Goal: Task Accomplishment & Management: Manage account settings

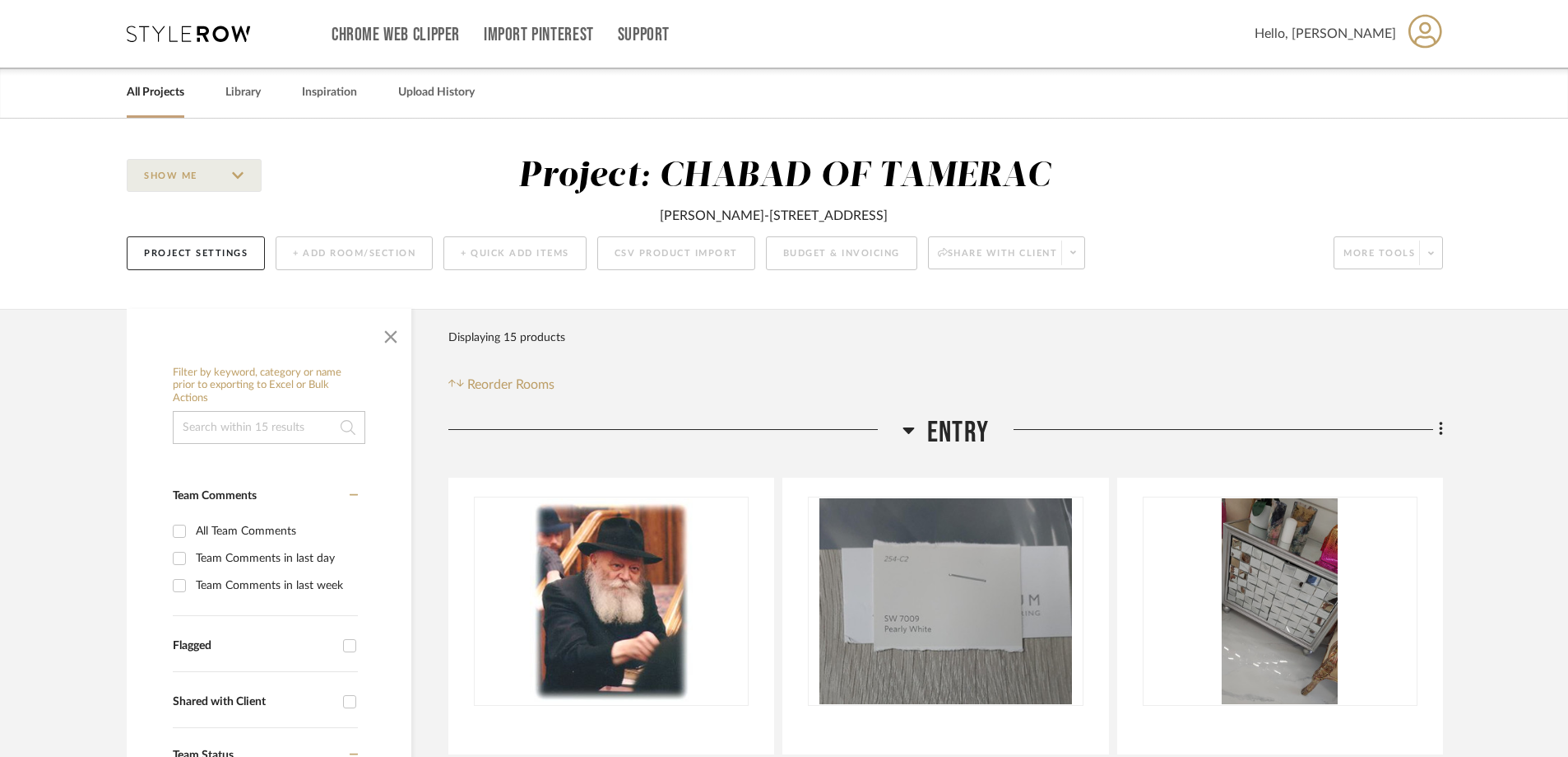
click at [186, 91] on div "All Projects Library Inspiration Upload History" at bounding box center [784, 92] width 1364 height 51
click at [176, 92] on link "All Projects" at bounding box center [155, 92] width 58 height 22
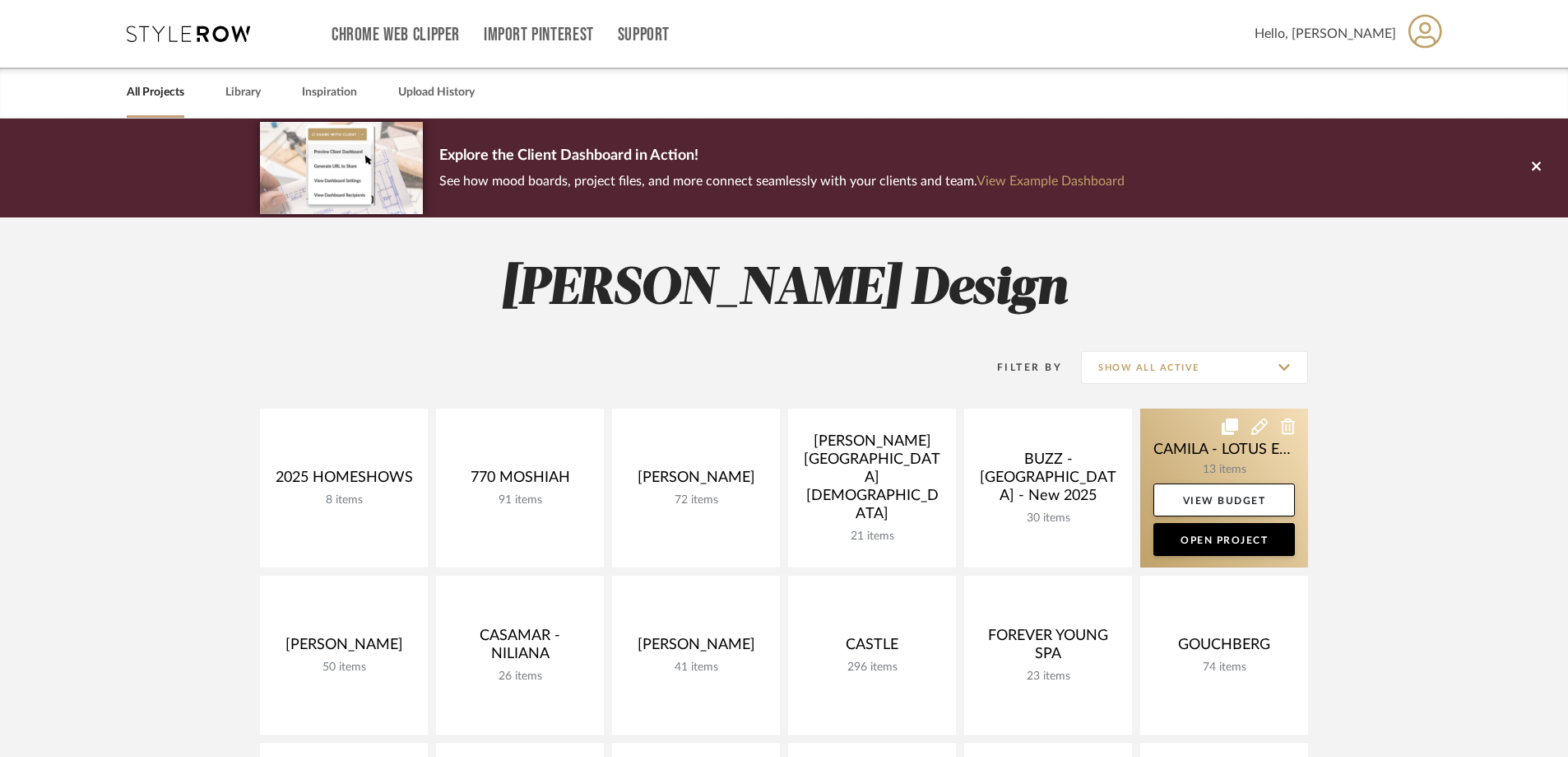
click at [1199, 461] on link at bounding box center [1223, 488] width 167 height 159
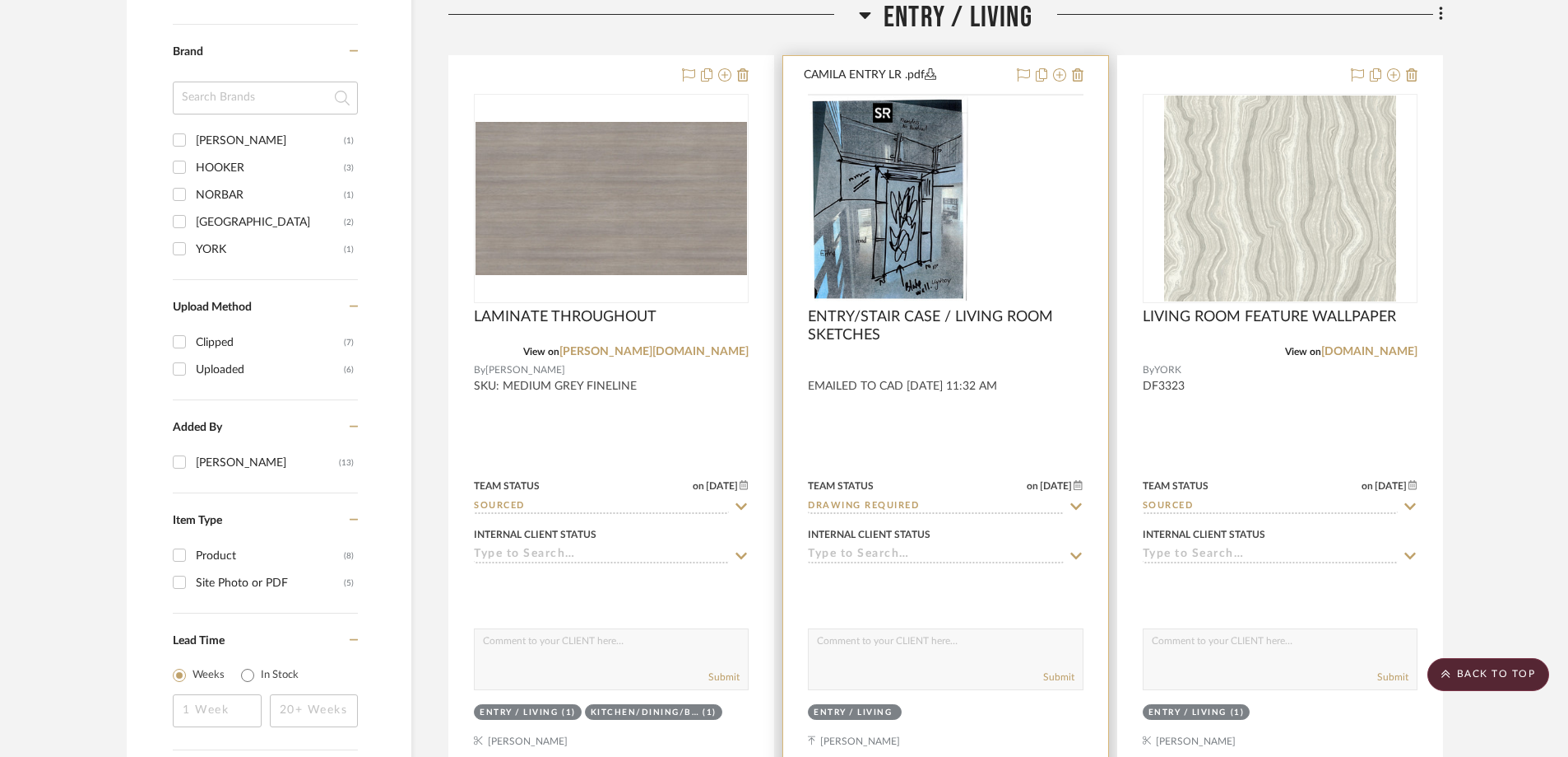
scroll to position [1070, 0]
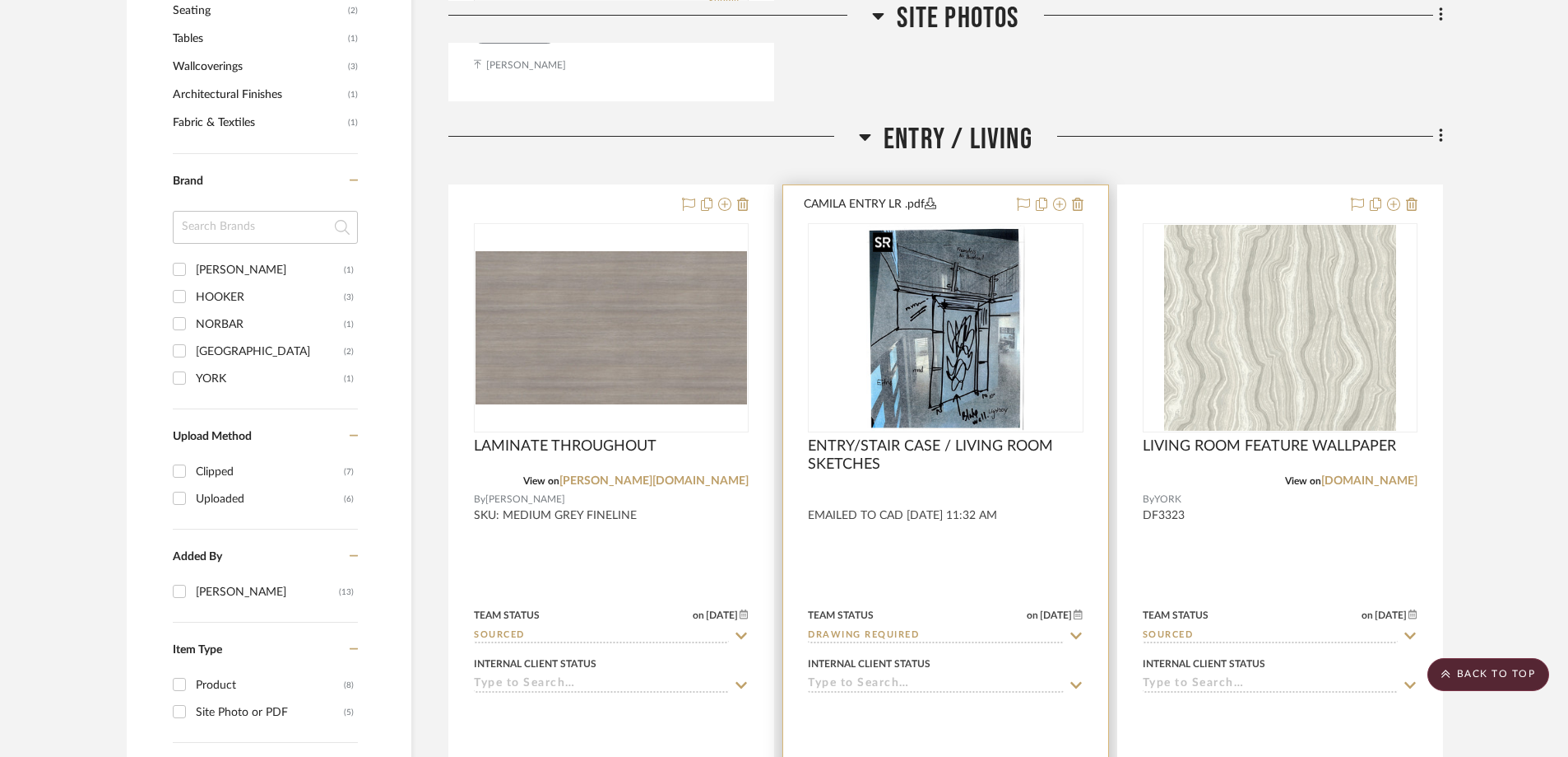
click at [0, 0] on img at bounding box center [0, 0] width 0 height 0
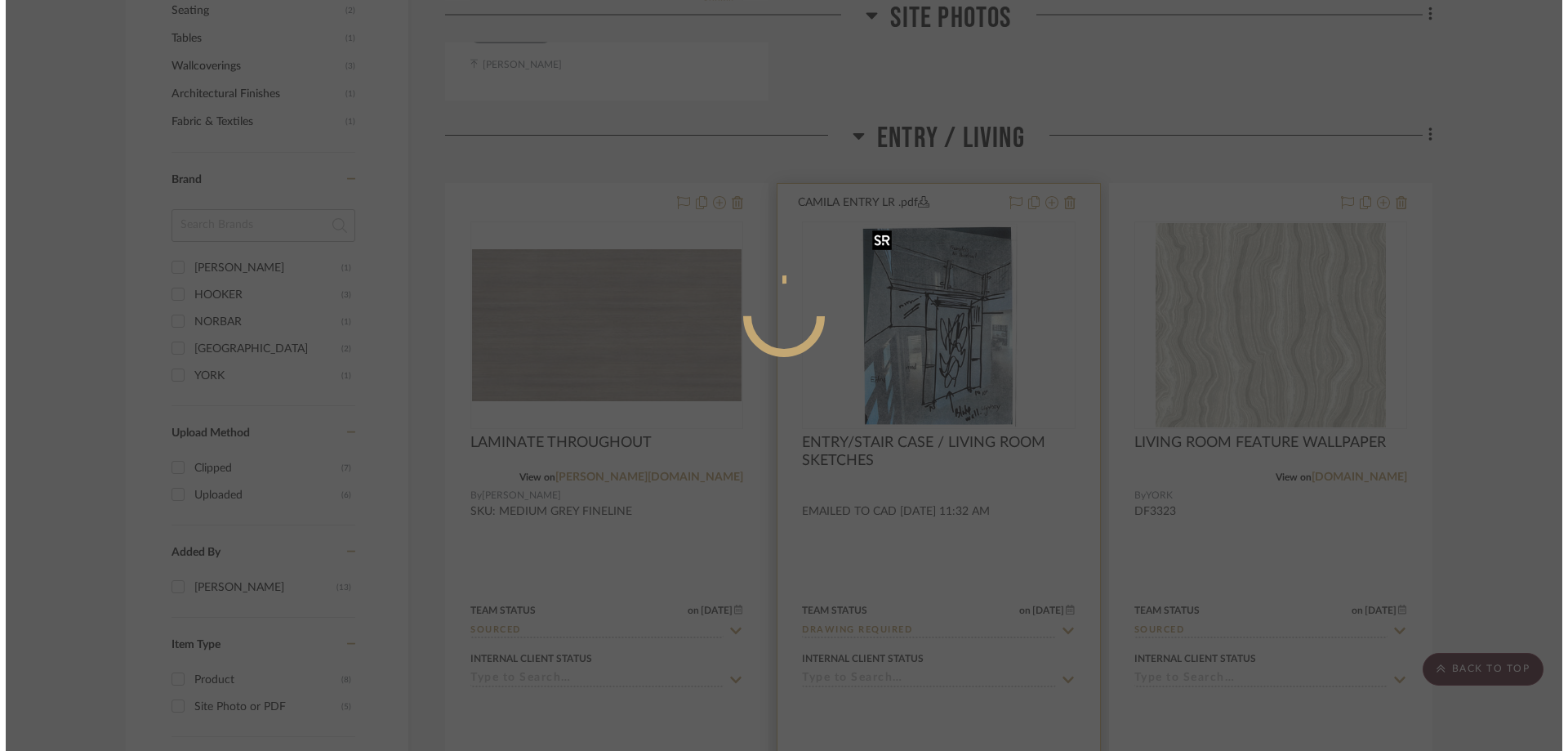
scroll to position [0, 0]
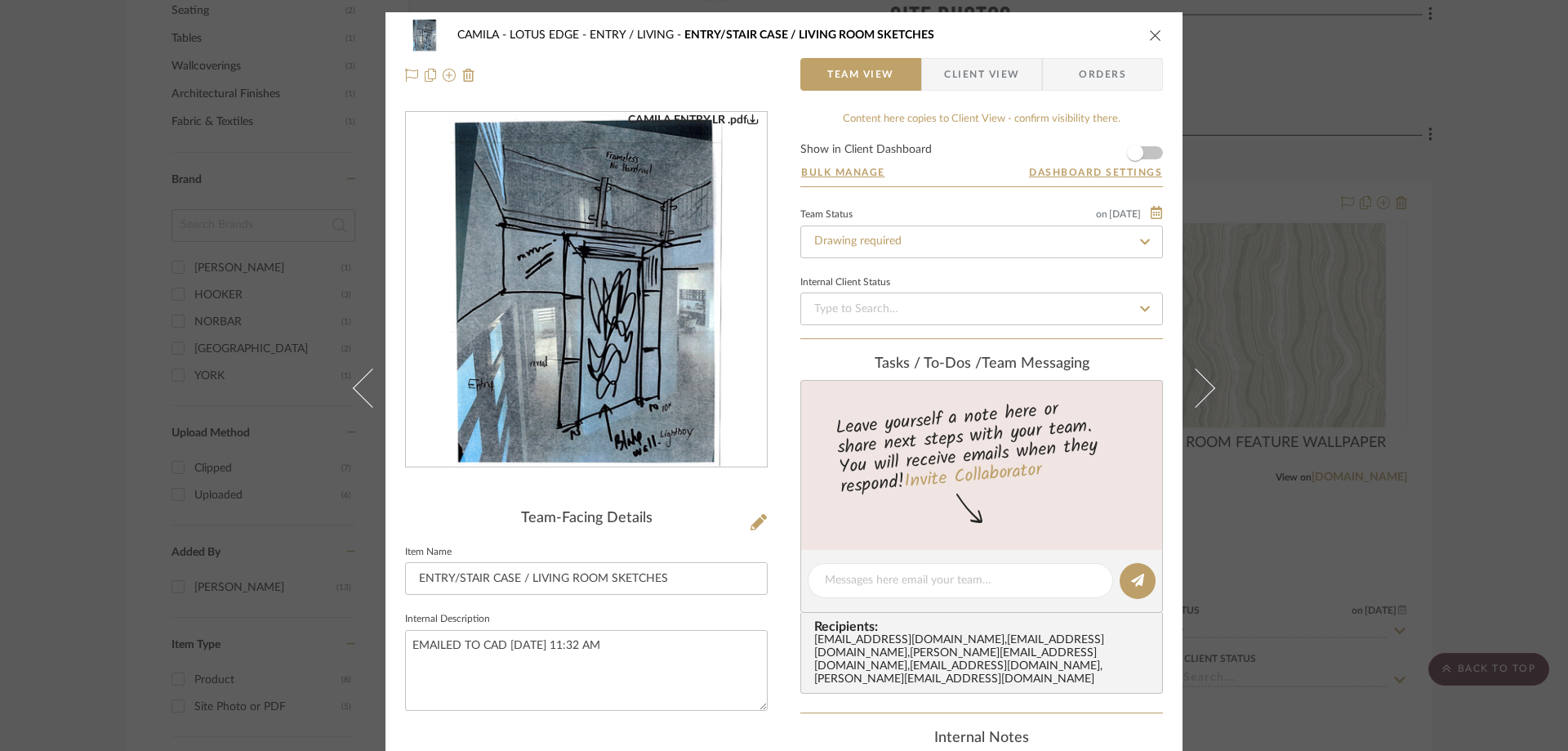
click at [614, 338] on img "0" at bounding box center [587, 289] width 274 height 354
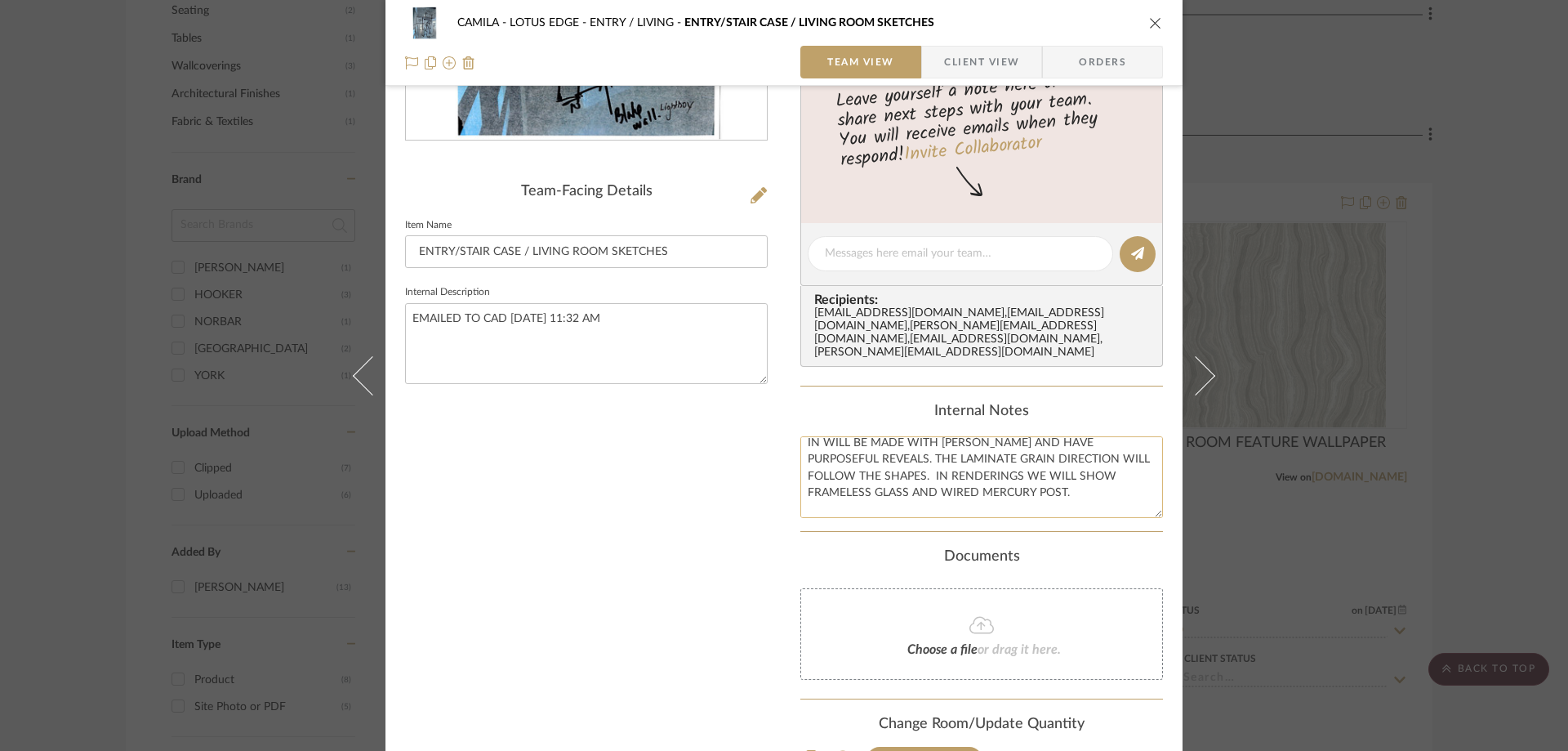
scroll to position [66, 0]
click at [875, 458] on textarea "PLEASE SEE ATTACHED FOR ELEVATION OF ENTRY AND LR FEATURES. FRAMELESS MIRRORS A…" at bounding box center [981, 477] width 362 height 81
click at [966, 487] on textarea "PLEASE SEE ATTACHED FOR ELEVATION OF ENTRY AND LR FEATURES. FRAMELESS MIRRORS A…" at bounding box center [981, 477] width 362 height 81
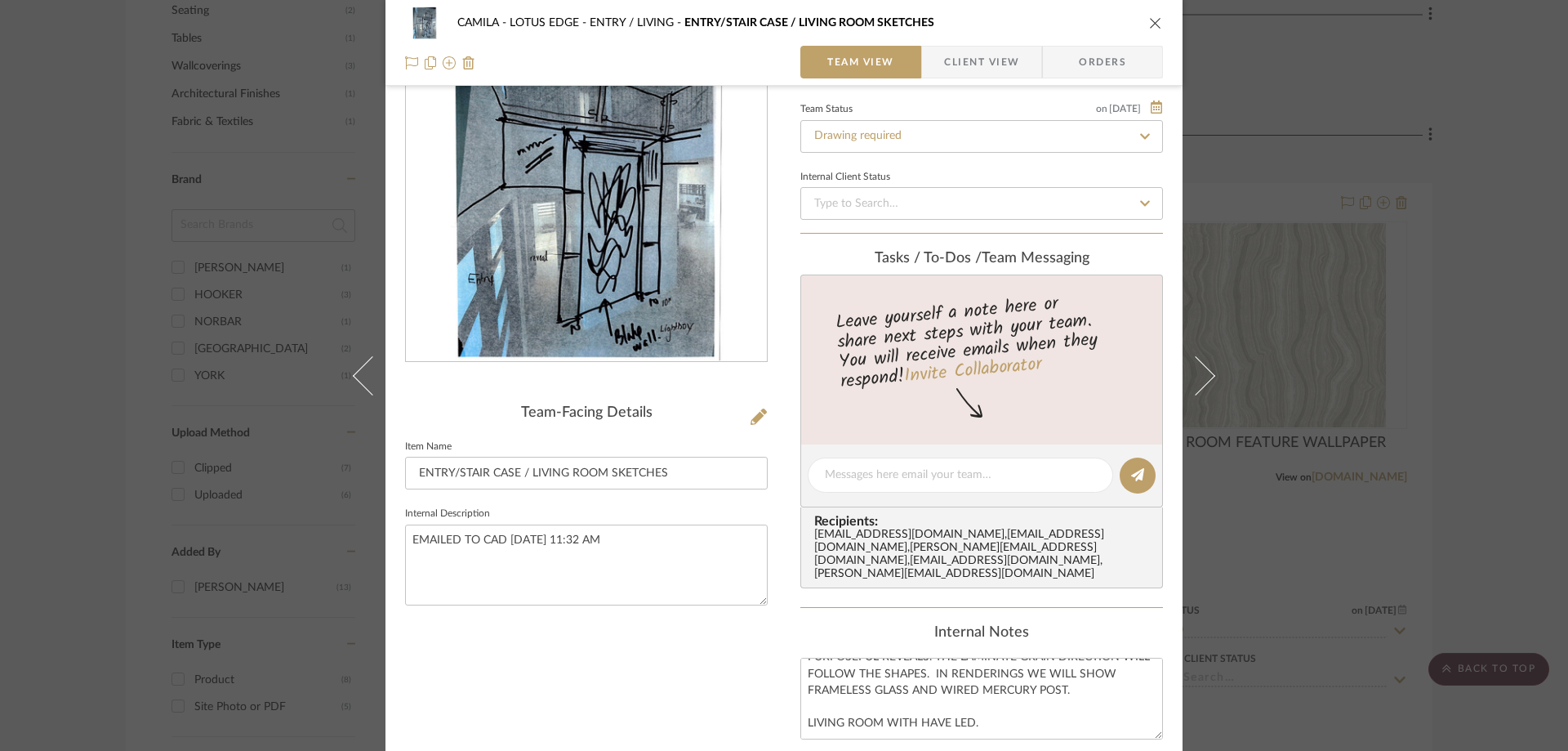
scroll to position [0, 0]
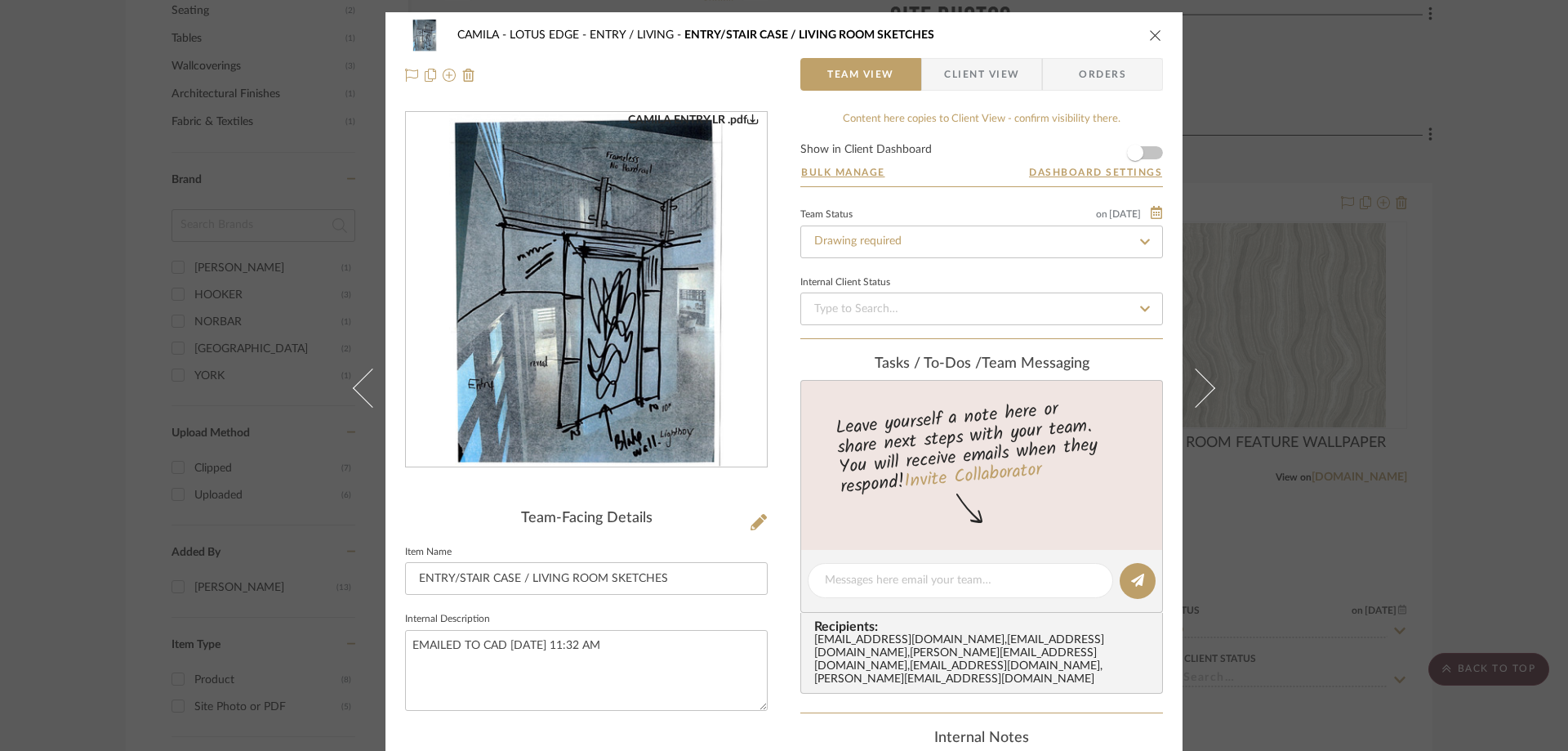
click at [645, 268] on img "0" at bounding box center [587, 289] width 274 height 354
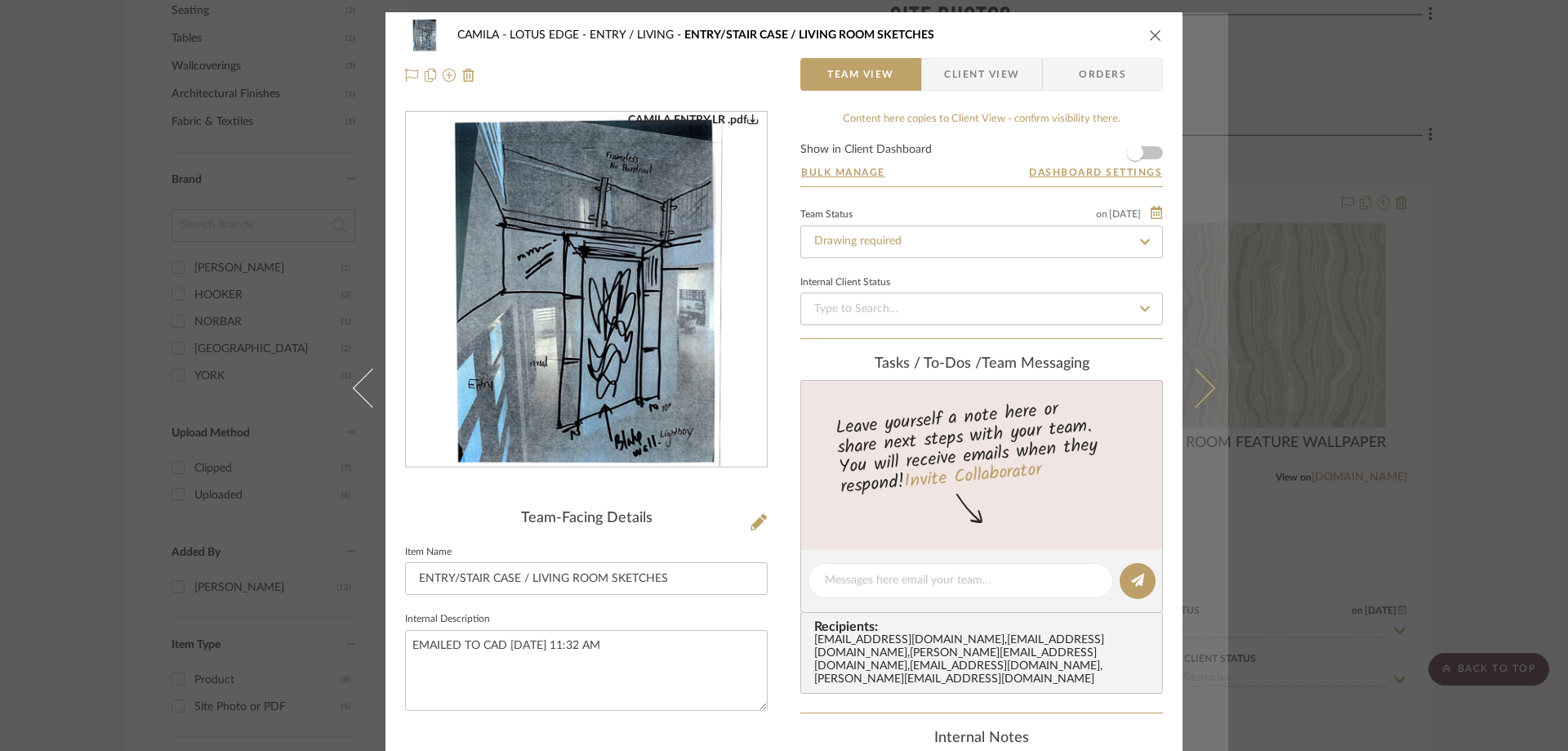
click at [1200, 388] on icon at bounding box center [1195, 387] width 40 height 40
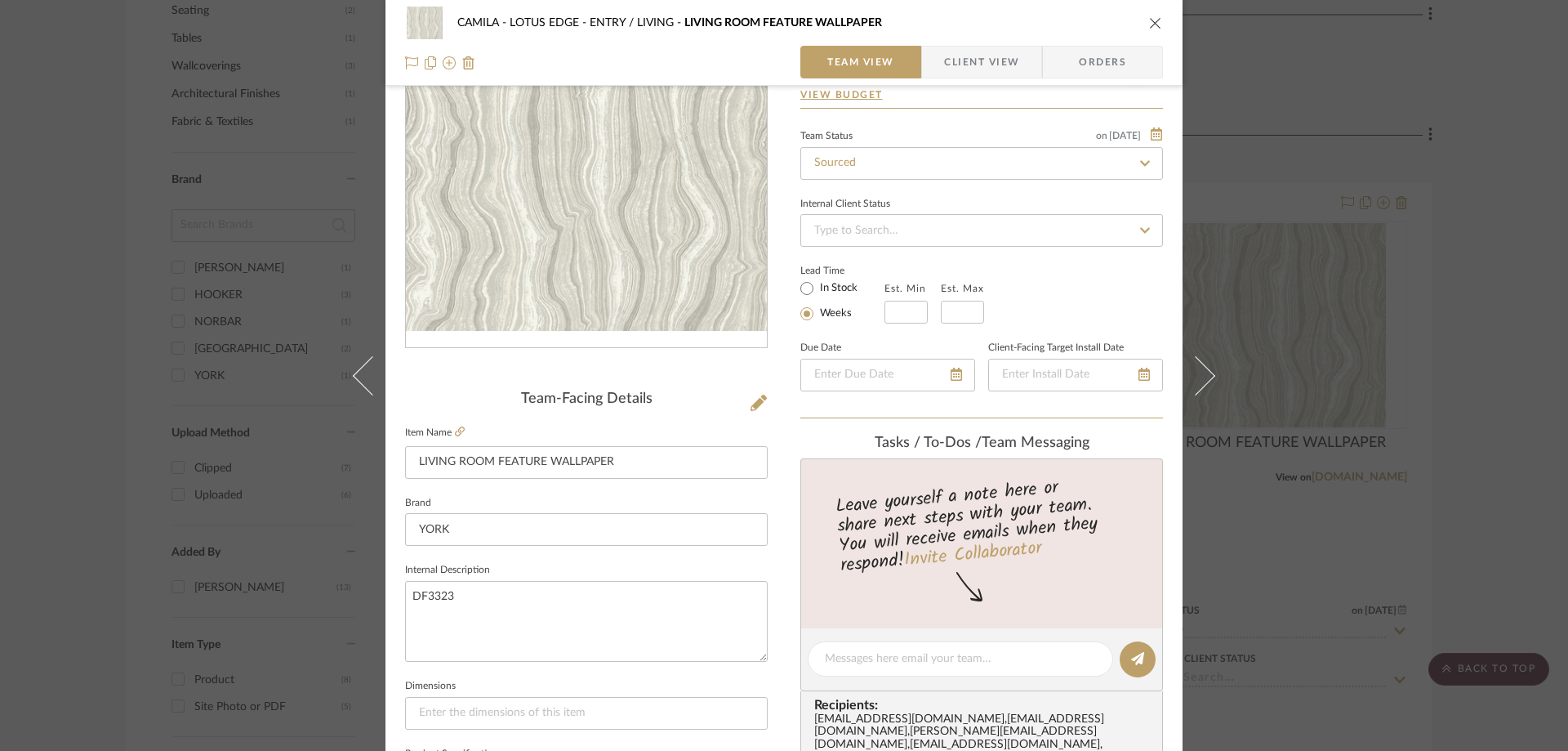
scroll to position [245, 0]
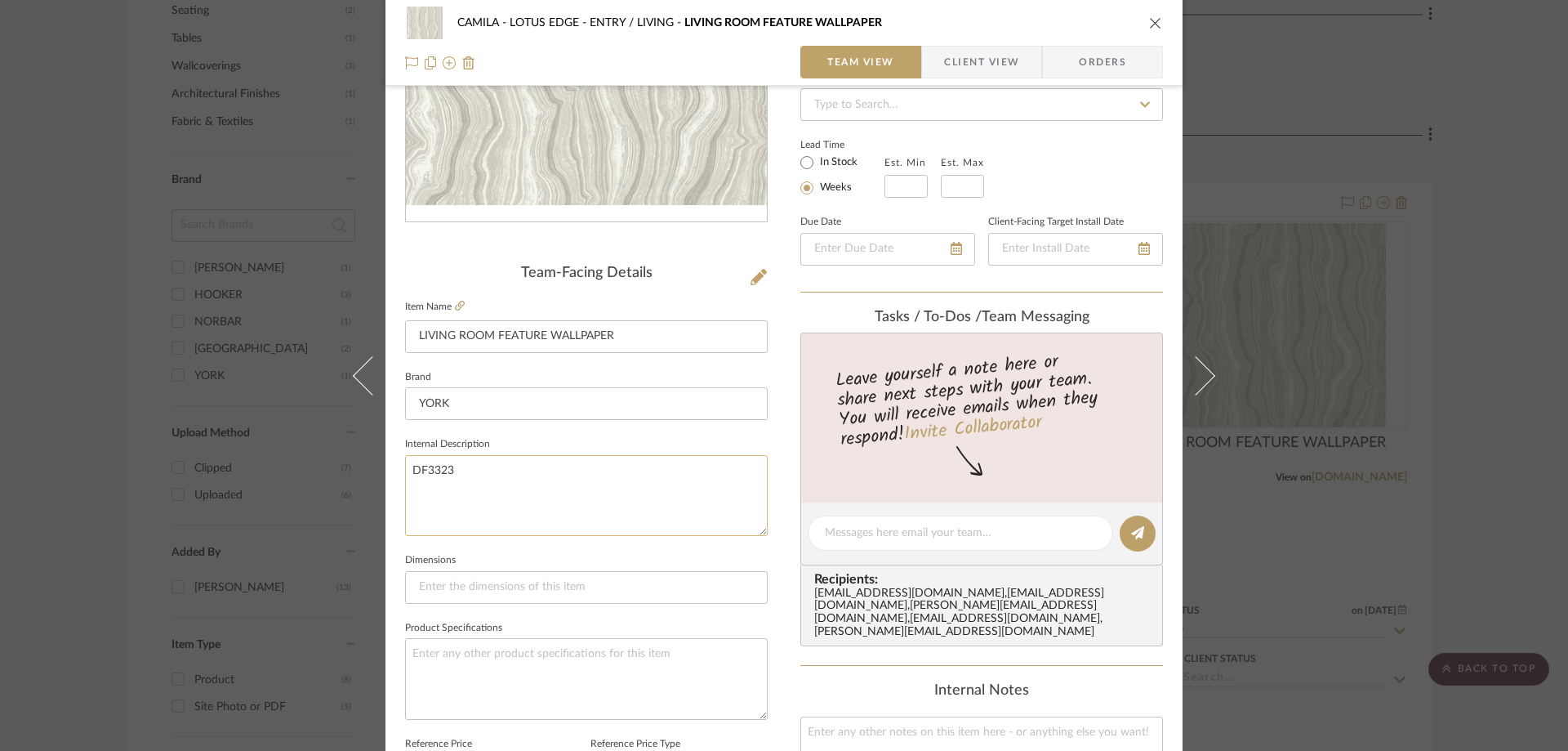
click at [547, 492] on textarea "DF3323" at bounding box center [587, 495] width 362 height 81
click at [459, 467] on textarea "DF3323" at bounding box center [587, 495] width 362 height 81
click at [451, 470] on textarea "DF3323" at bounding box center [587, 495] width 362 height 81
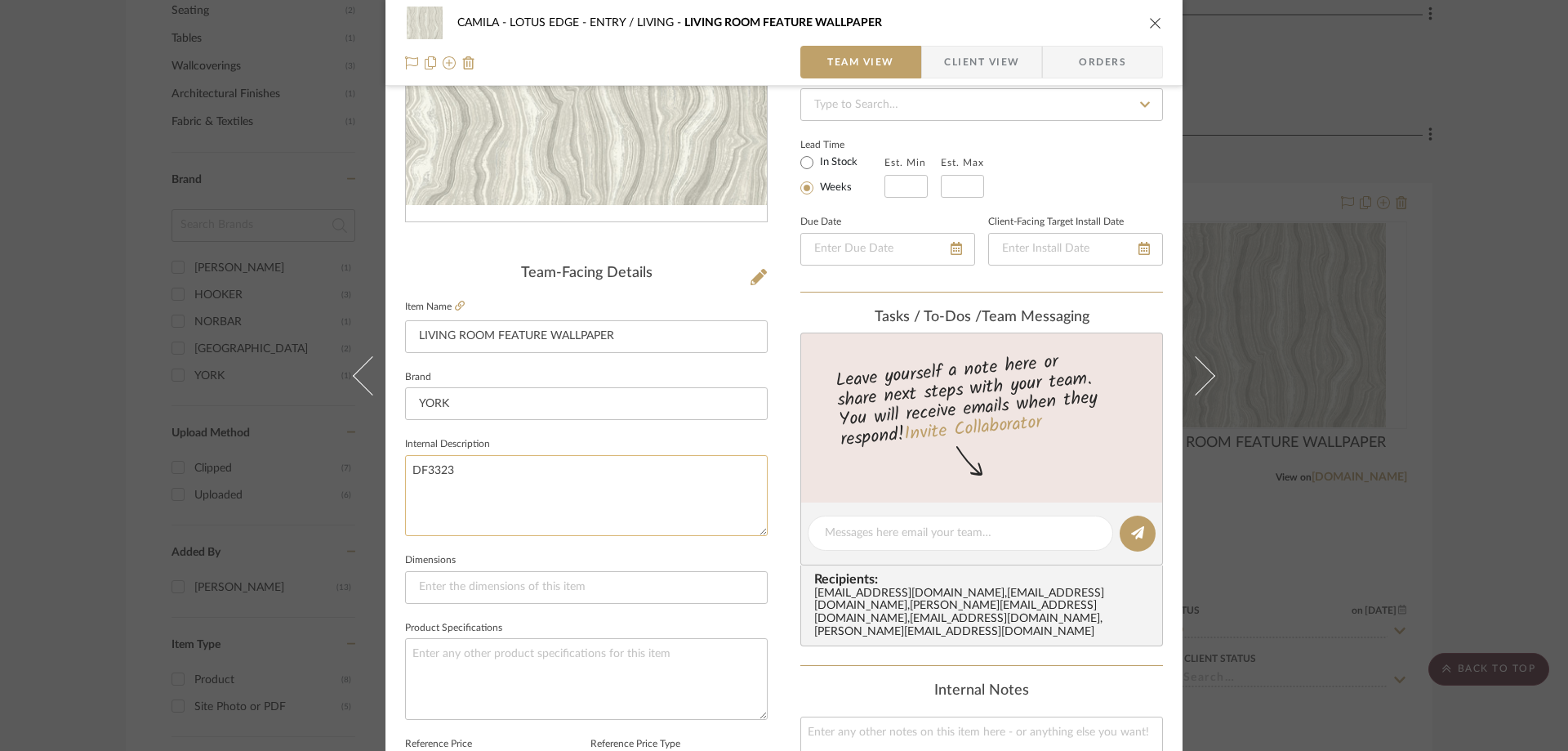
click at [451, 470] on textarea "DF3323" at bounding box center [587, 495] width 362 height 81
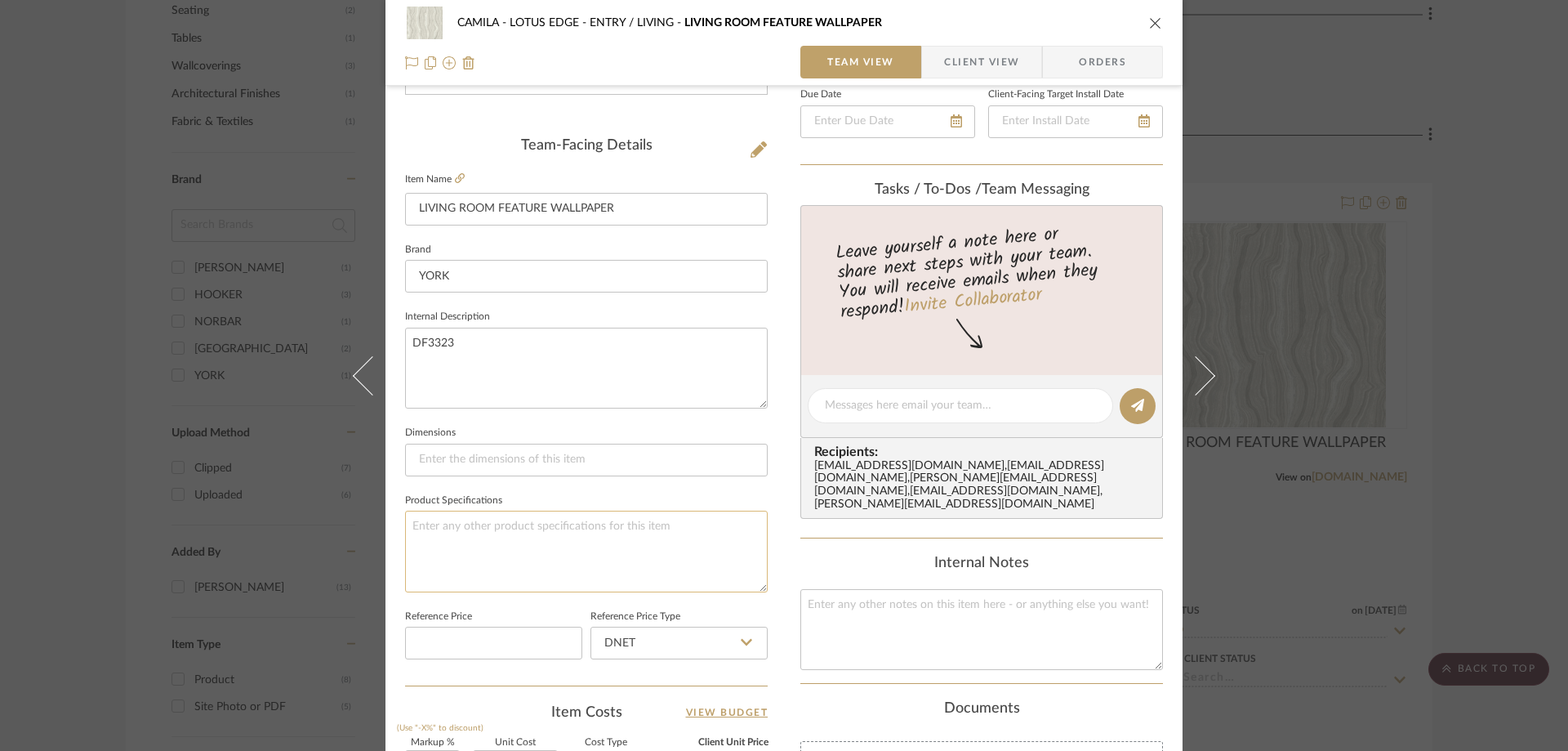
scroll to position [490, 0]
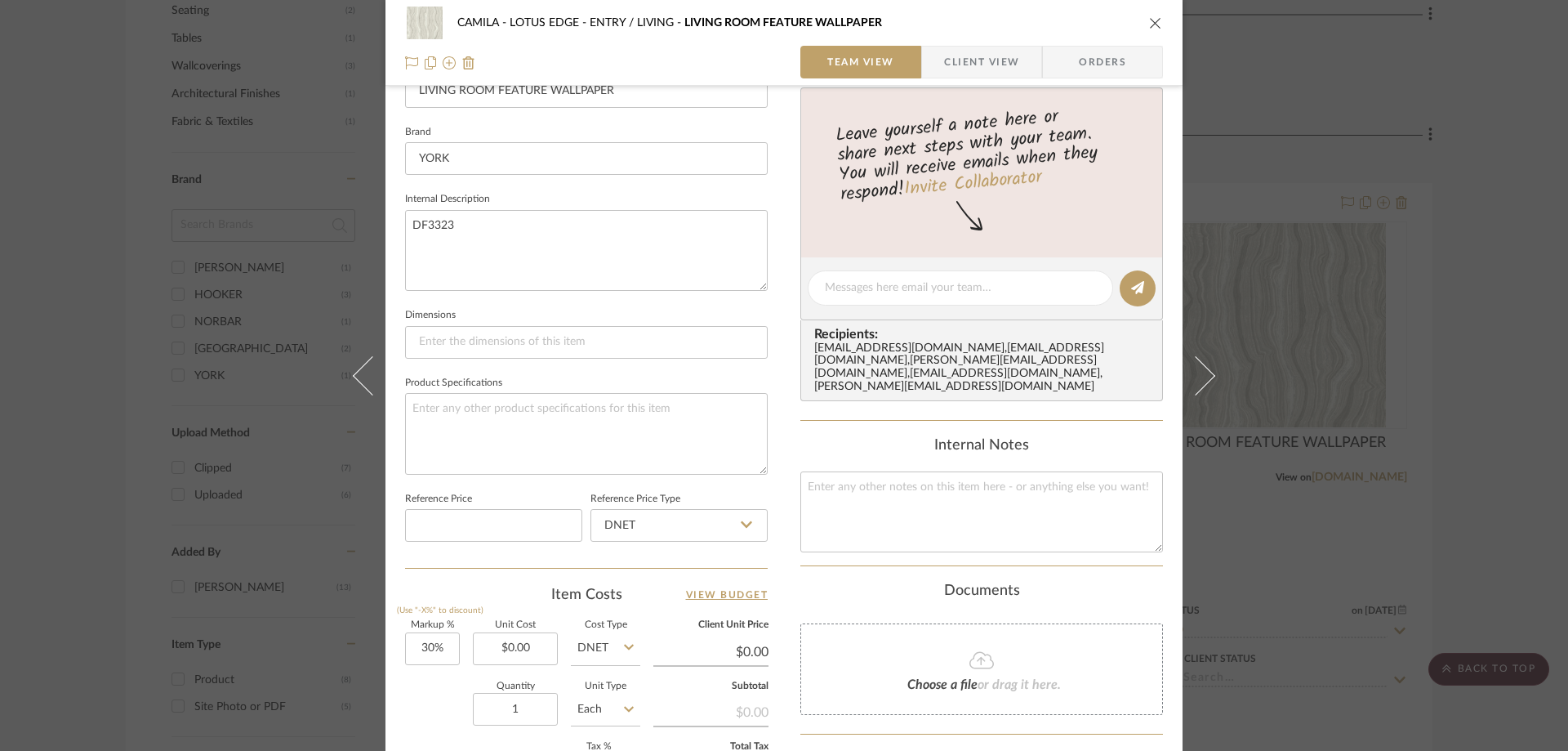
click at [966, 74] on span "Client View" at bounding box center [981, 62] width 75 height 33
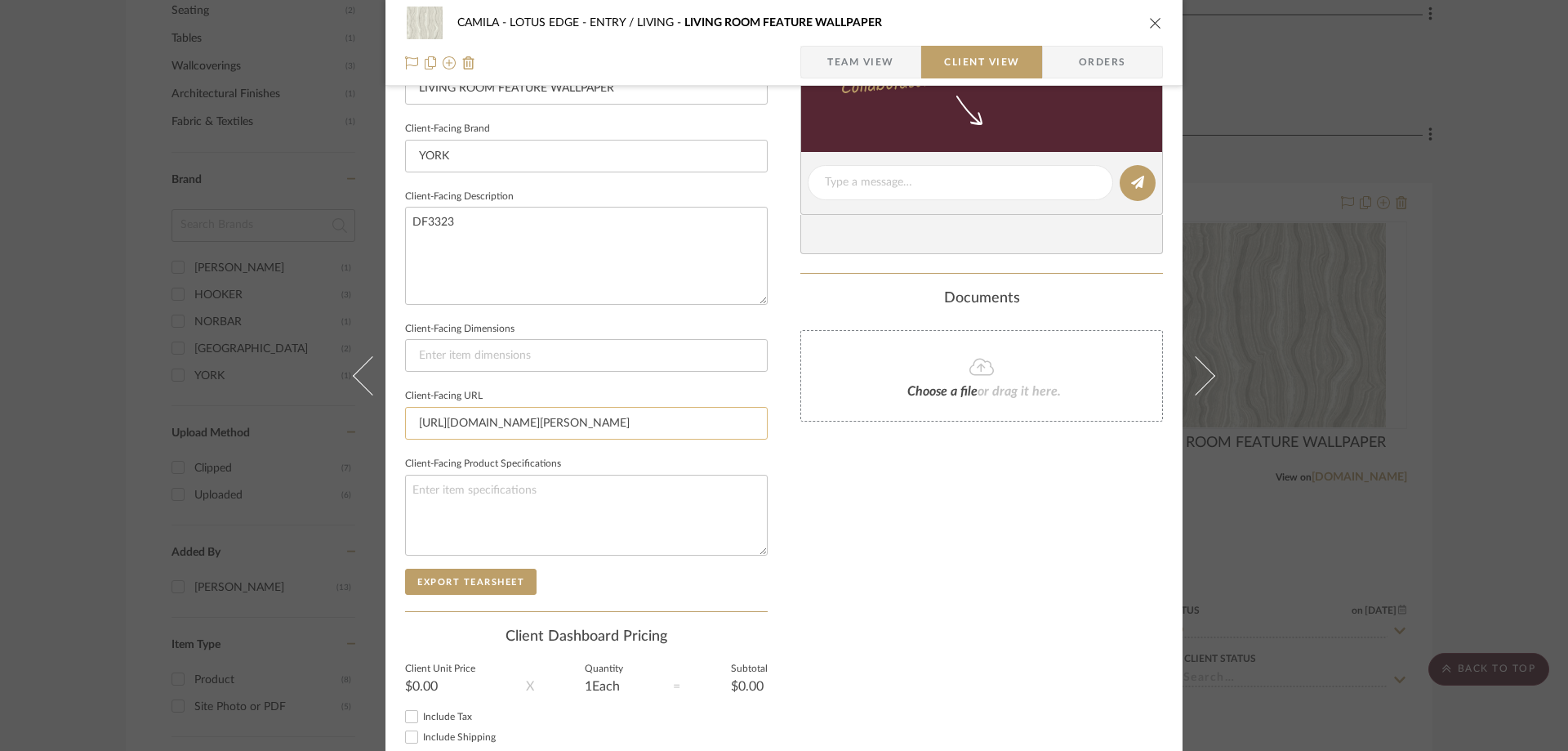
click at [480, 426] on input "[URL][DOMAIN_NAME][PERSON_NAME]" at bounding box center [587, 423] width 362 height 33
click at [664, 427] on input "[URL][DOMAIN_NAME][PERSON_NAME]" at bounding box center [587, 423] width 362 height 33
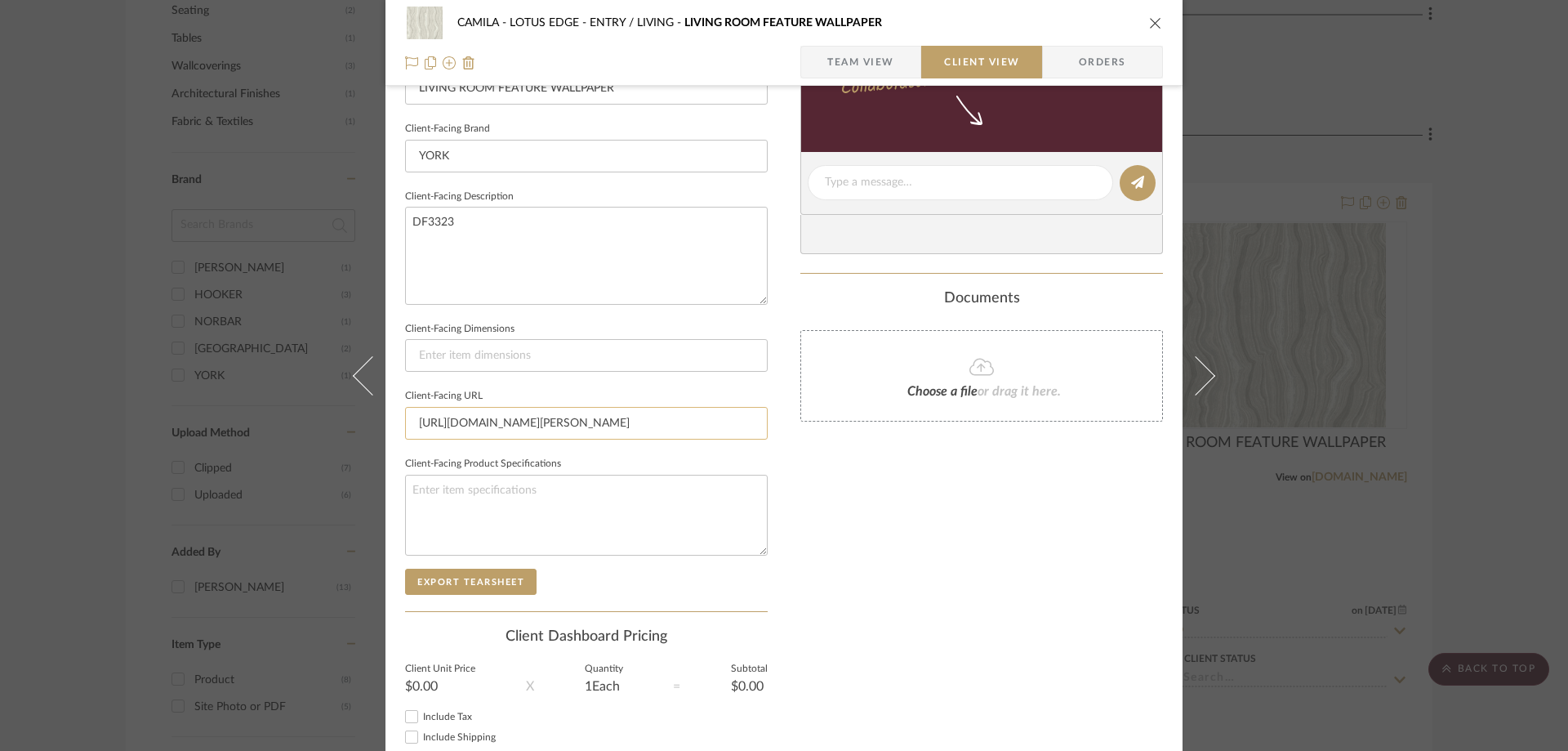
click at [664, 427] on input "[URL][DOMAIN_NAME][PERSON_NAME]" at bounding box center [587, 423] width 362 height 33
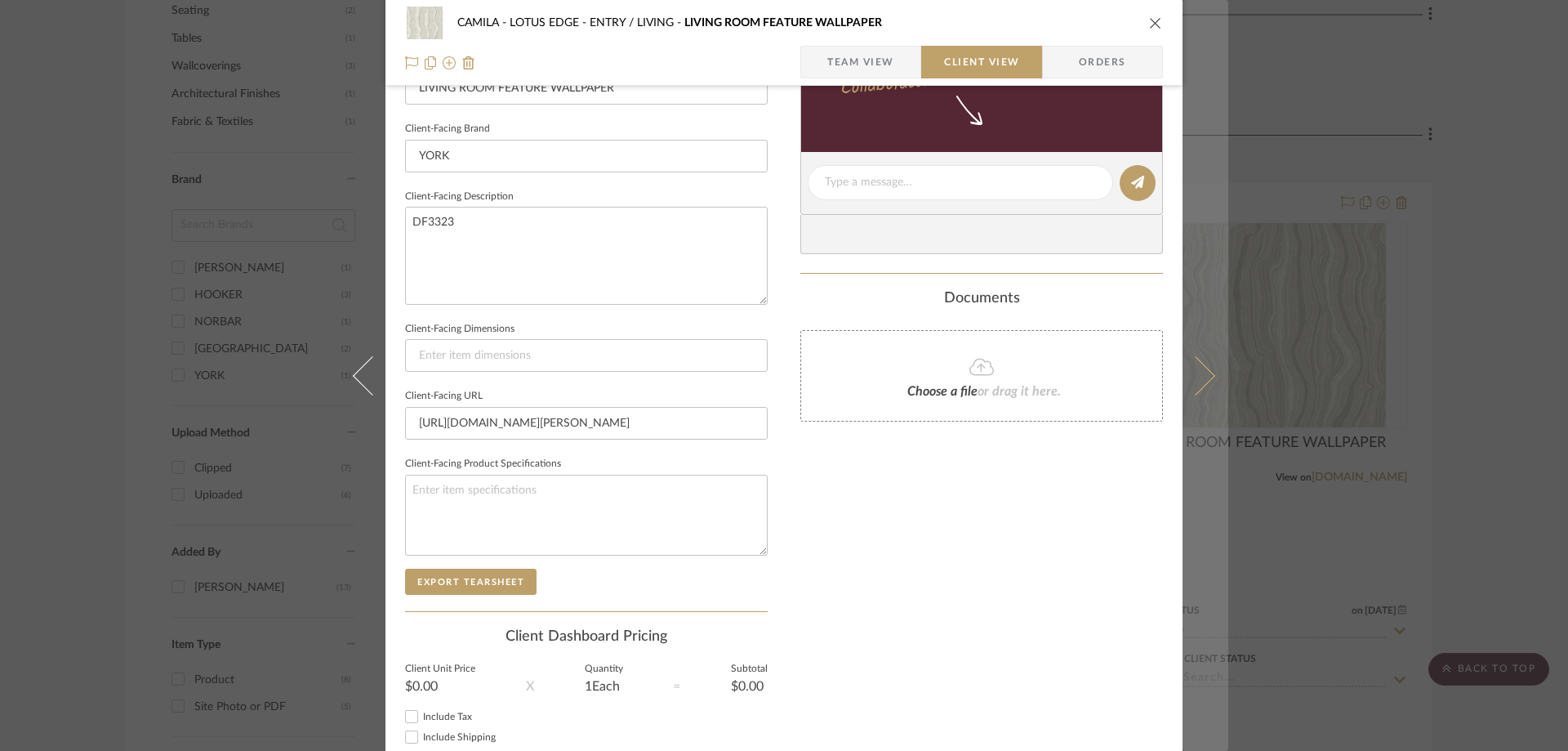
click at [1207, 369] on button at bounding box center [1206, 376] width 46 height 751
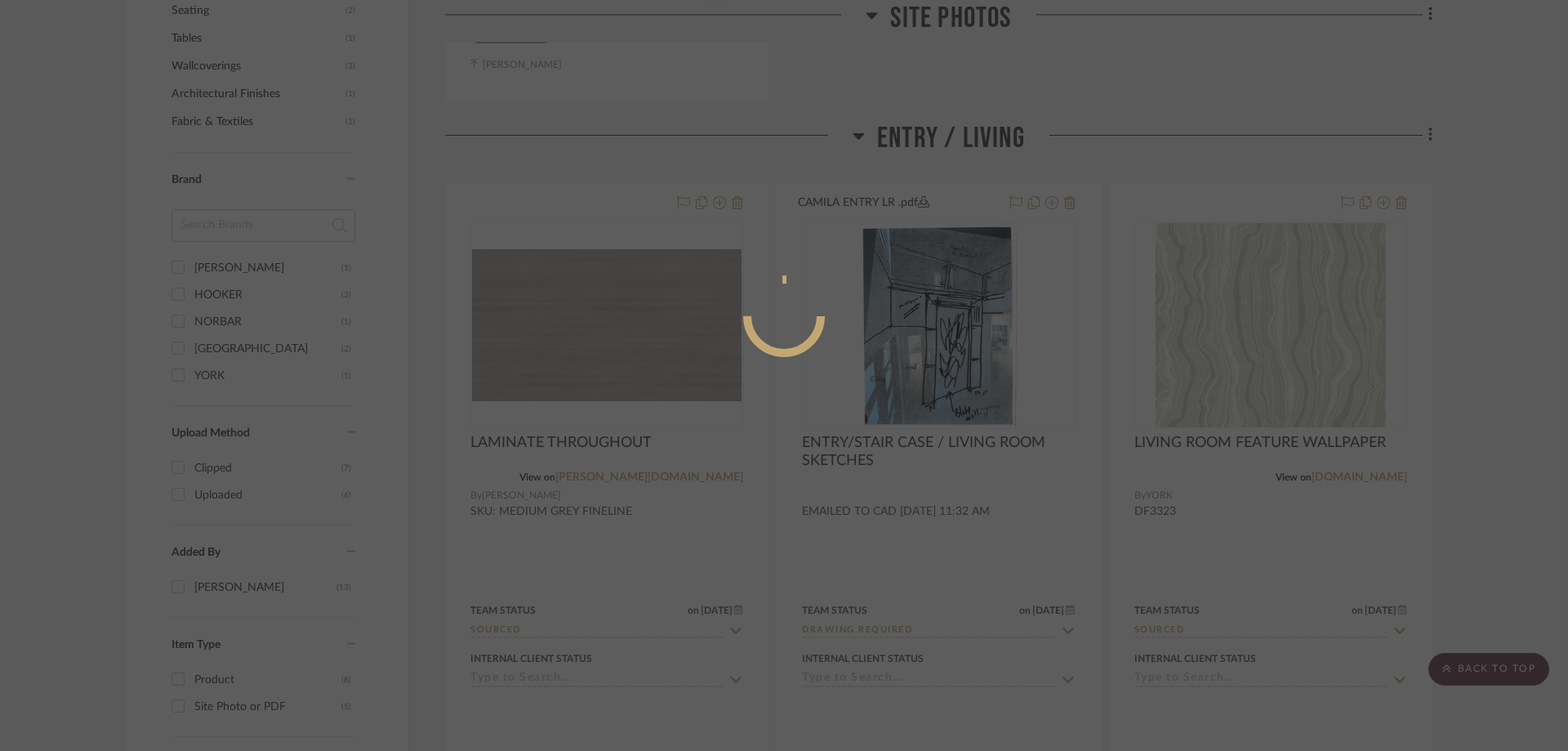
scroll to position [0, 0]
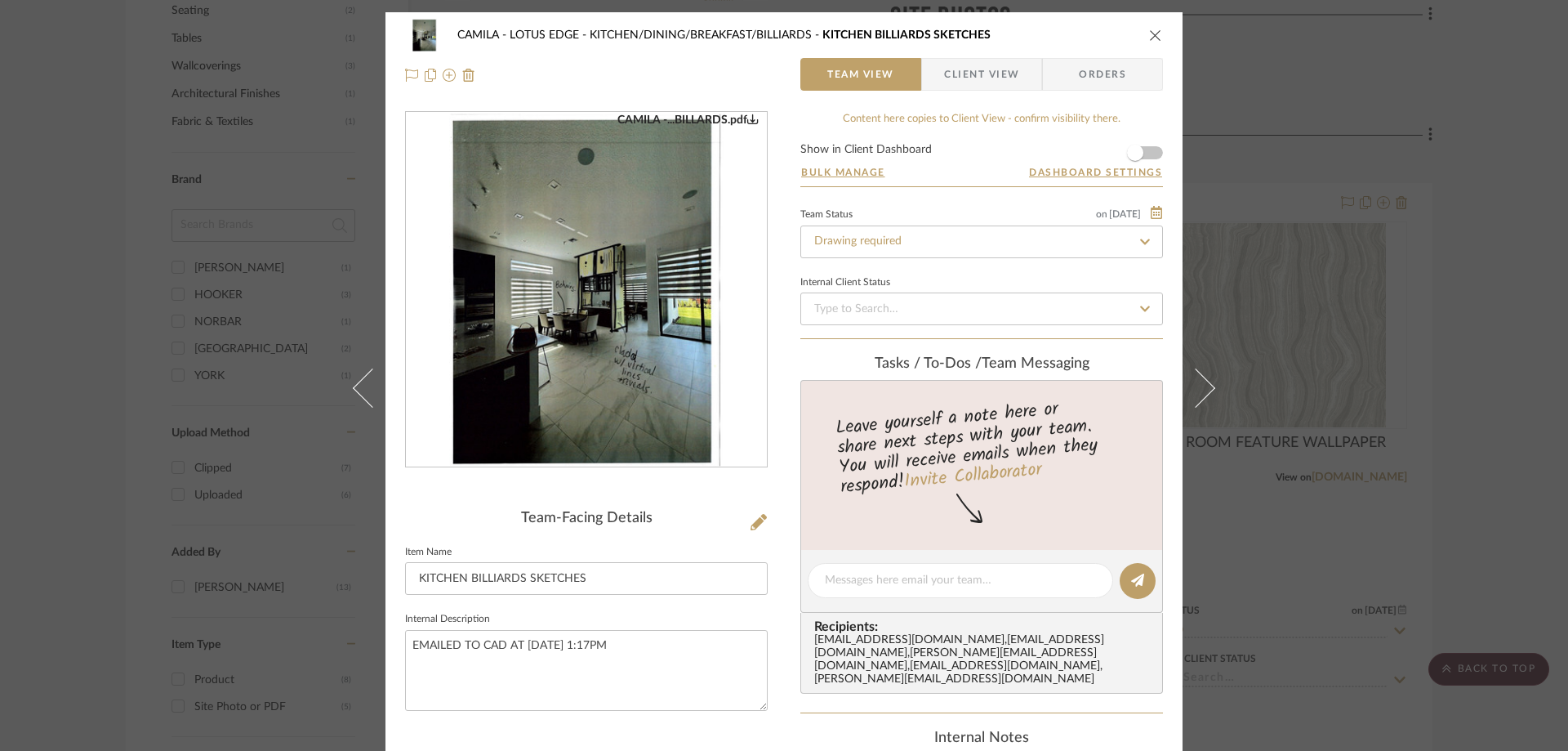
click at [628, 354] on img "0" at bounding box center [587, 289] width 274 height 354
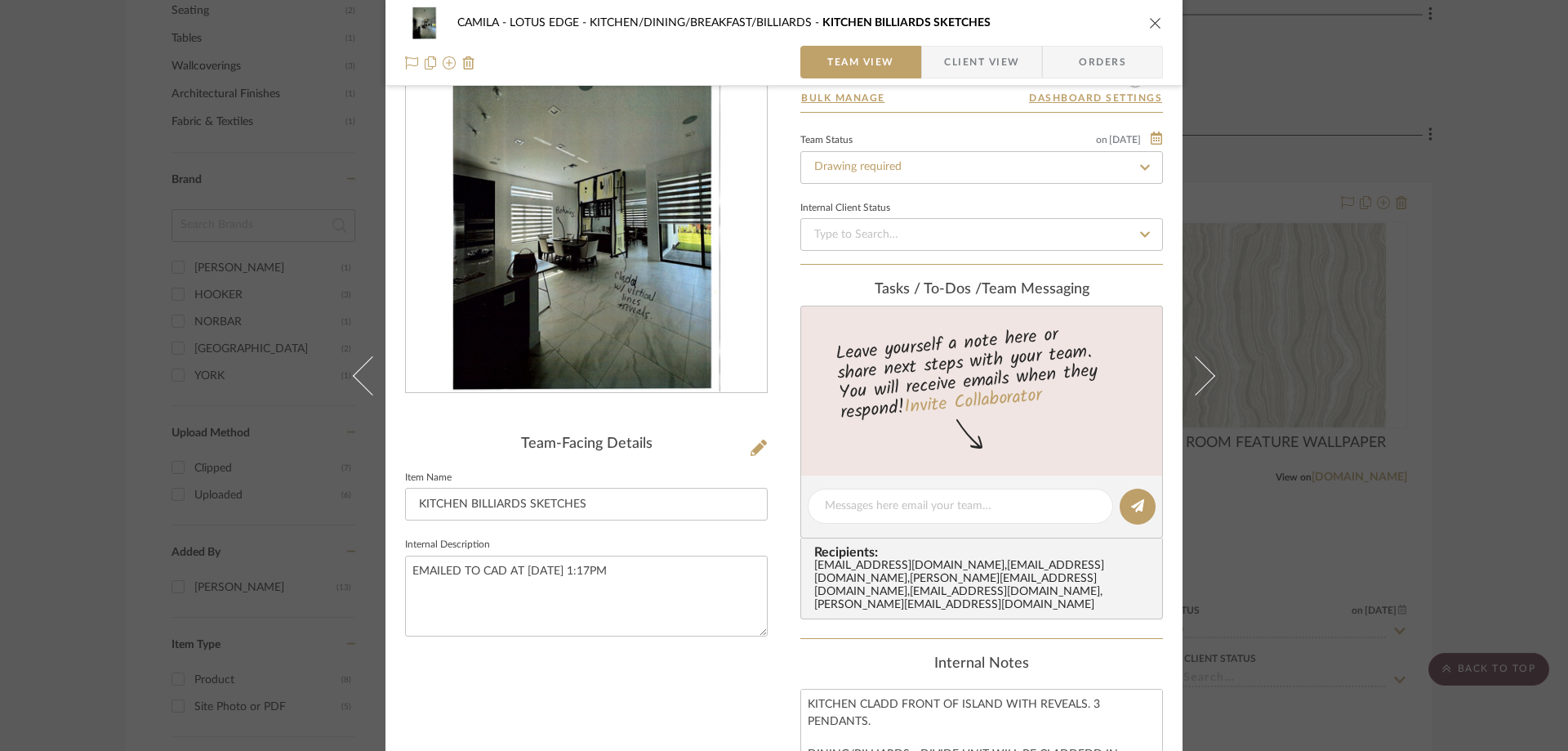
scroll to position [164, 0]
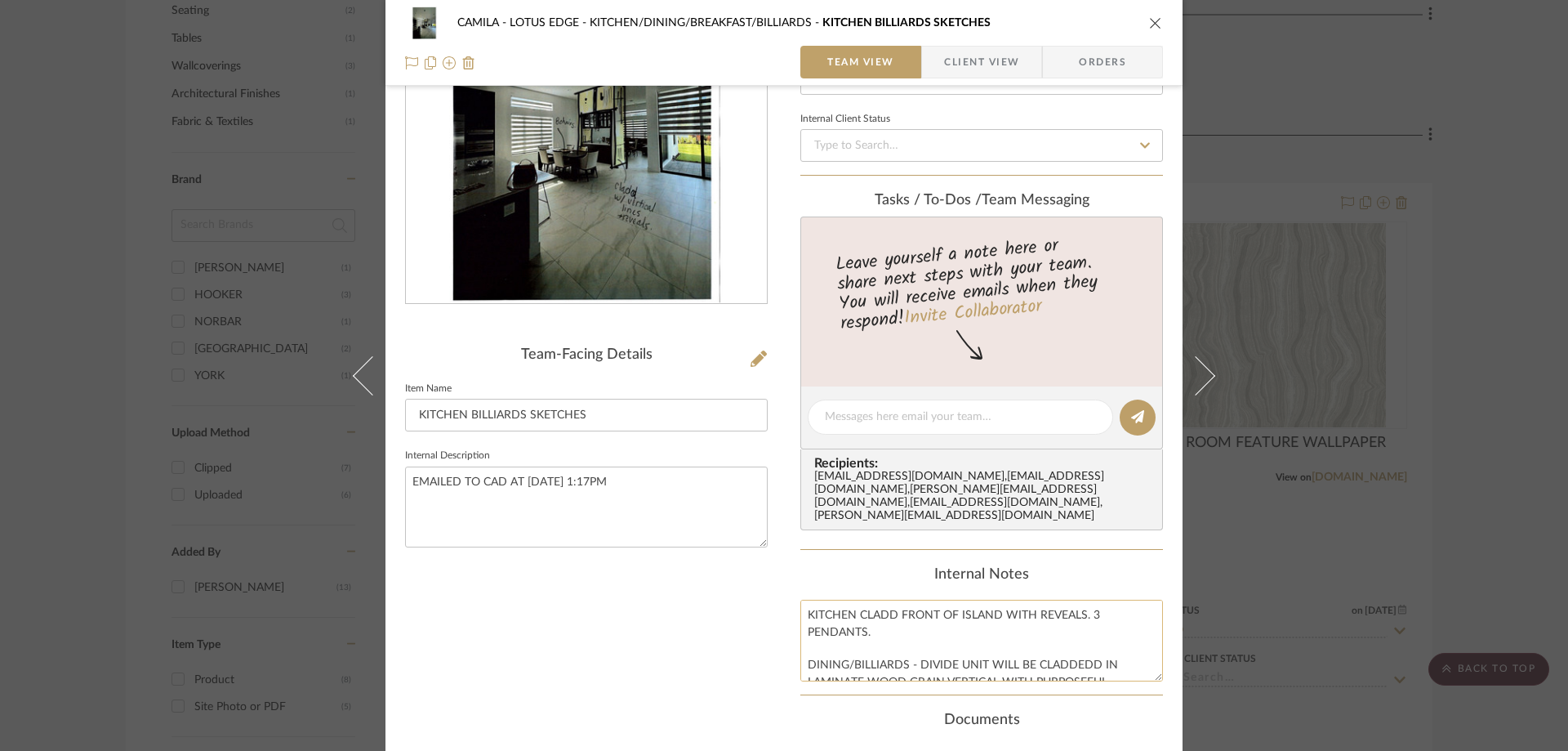
click at [909, 623] on textarea "KITCHEN CLADD FRONT OF ISLAND WITH REVEALS. 3 PENDANTS. DINING/BILLIARDS - DIVI…" at bounding box center [981, 640] width 362 height 81
click at [556, 231] on img "0" at bounding box center [587, 126] width 274 height 354
click at [916, 622] on textarea "KITCHEN CLADD FRONT OF ISLAND WITH REVEALS. 3 PENDANTS. DINING/BILLIARDS - DIVI…" at bounding box center [981, 640] width 362 height 81
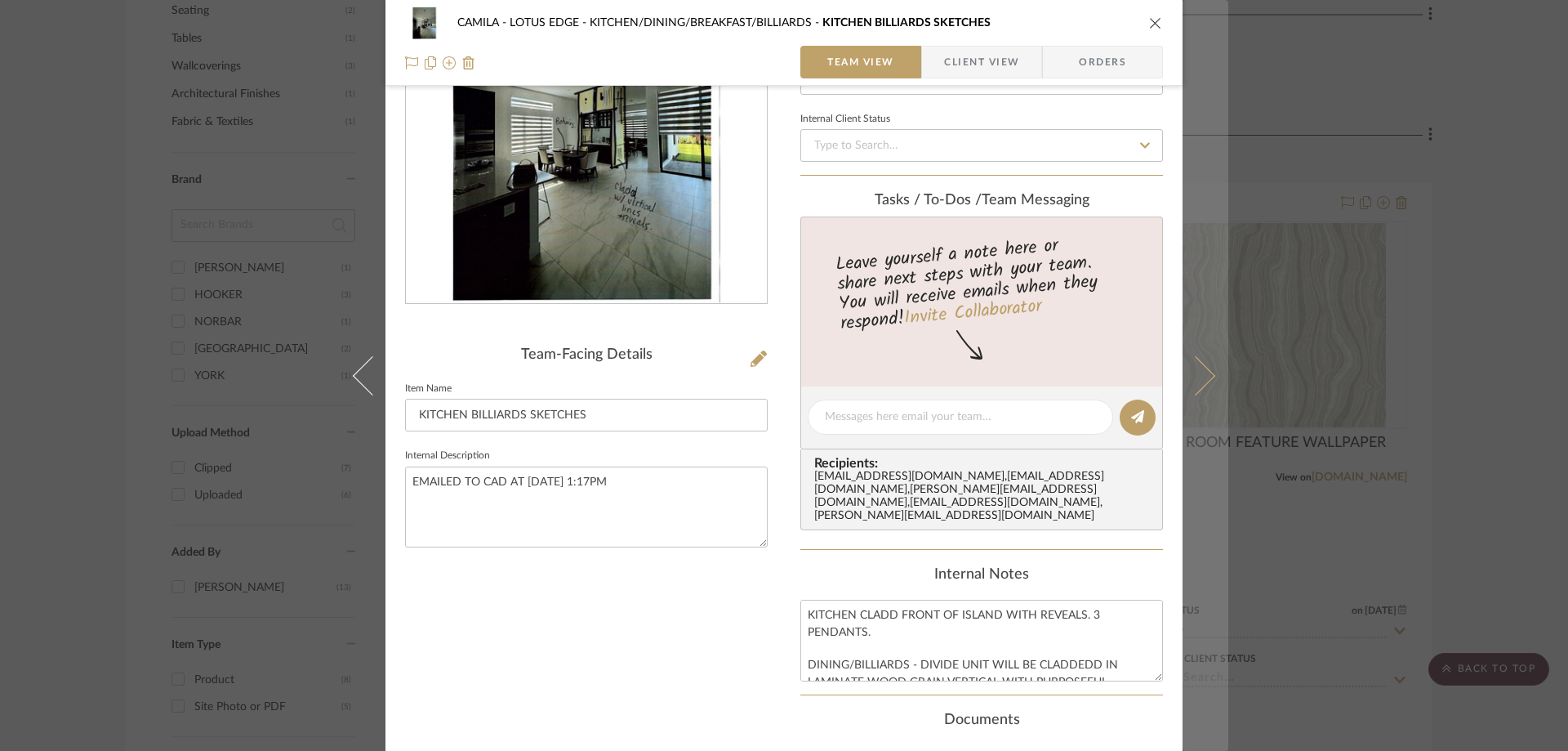
click at [1192, 369] on icon at bounding box center [1195, 375] width 40 height 40
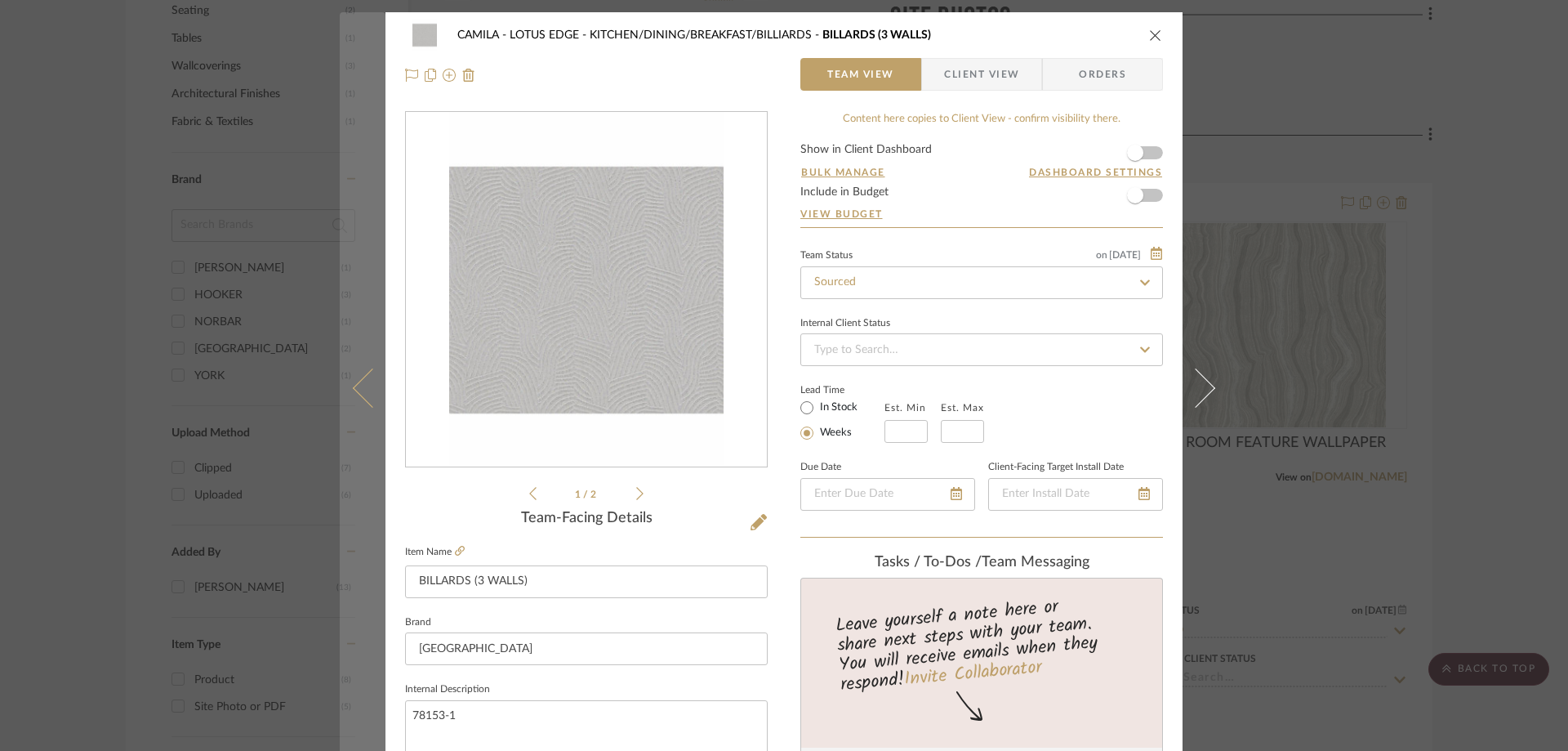
click at [365, 383] on icon at bounding box center [372, 387] width 40 height 40
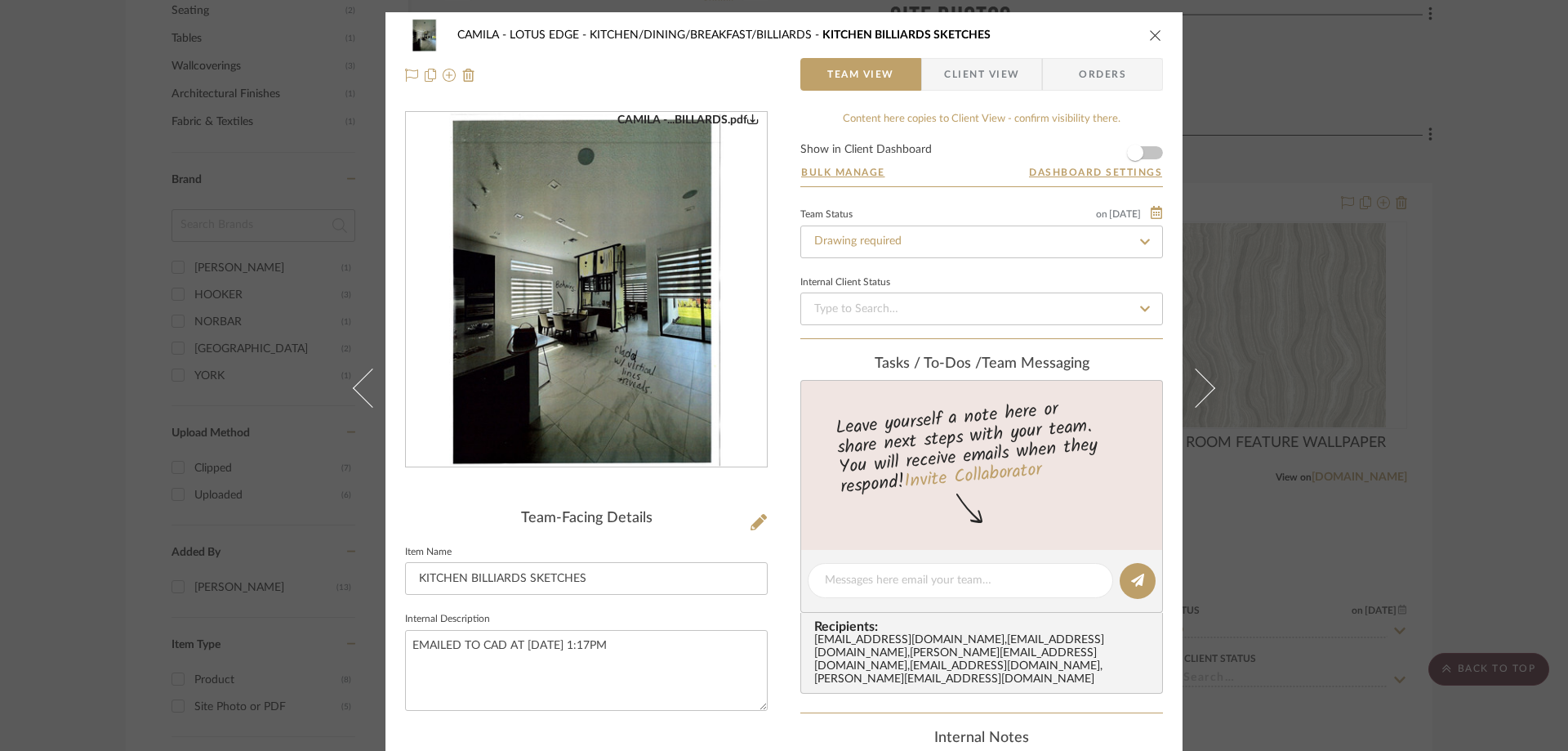
click at [627, 331] on img "0" at bounding box center [587, 289] width 274 height 354
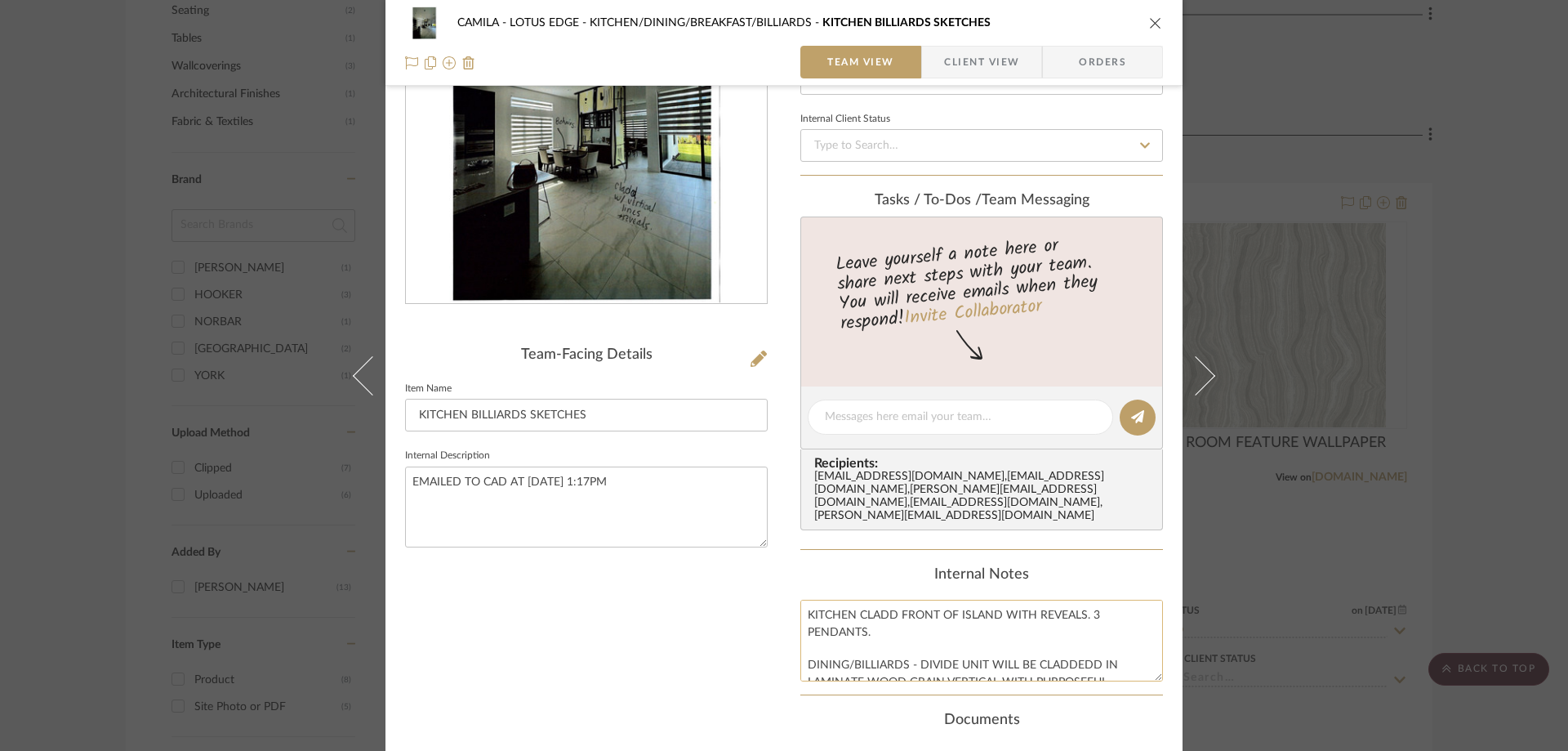
scroll to position [82, 0]
click at [882, 625] on textarea "KITCHEN CLADD FRONT OF ISLAND WITH REVEALS. 3 PENDANTS. DINING/BILLIARDS - DIVI…" at bounding box center [981, 640] width 362 height 81
drag, startPoint x: 800, startPoint y: 637, endPoint x: 1116, endPoint y: 679, distance: 318.8
click at [1116, 679] on summary-project-notes "Internal Notes KITCHEN CLADD FRONT OF ISLAND WITH REVEALS. 3 PENDANTS. DINING/B…" at bounding box center [981, 631] width 362 height 129
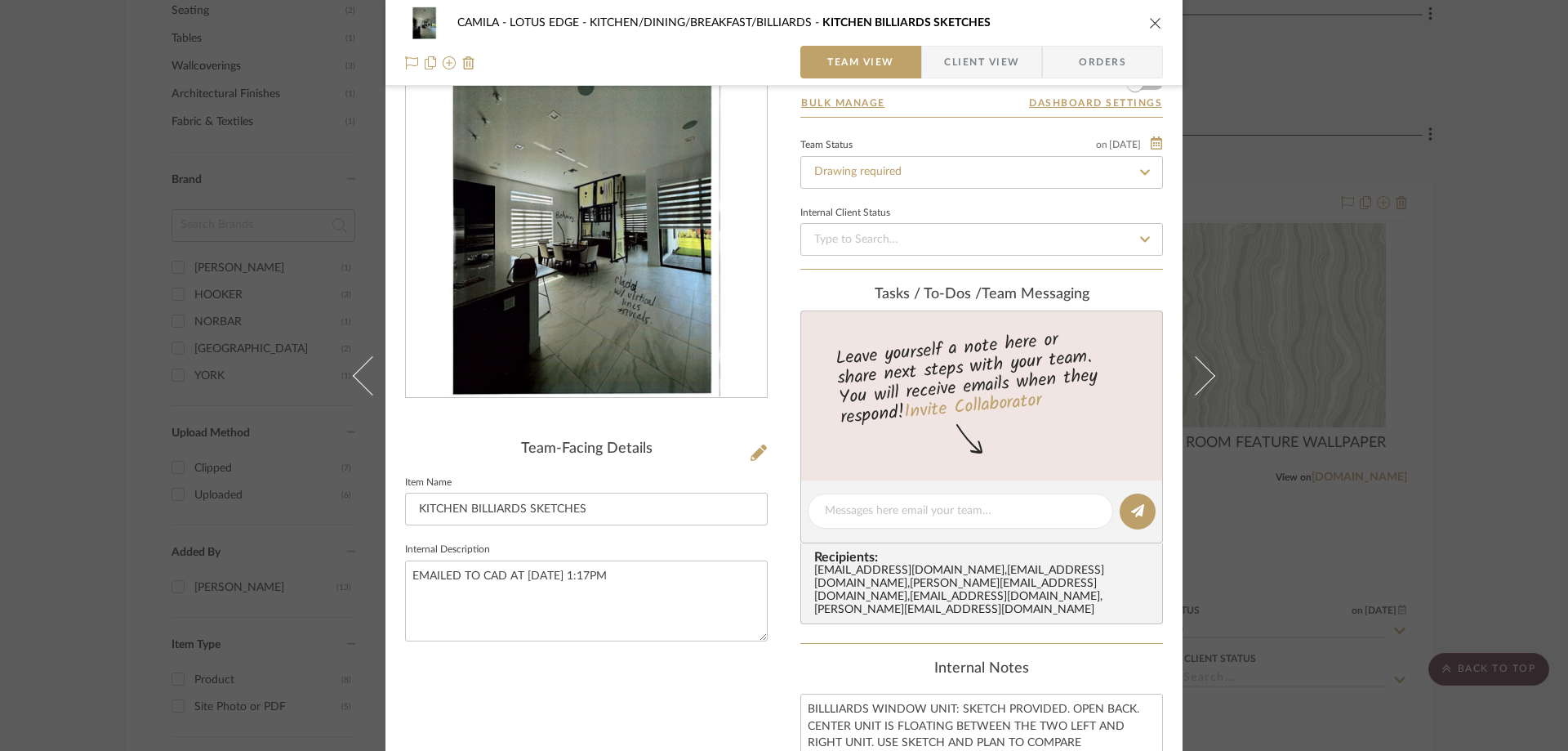
scroll to position [0, 0]
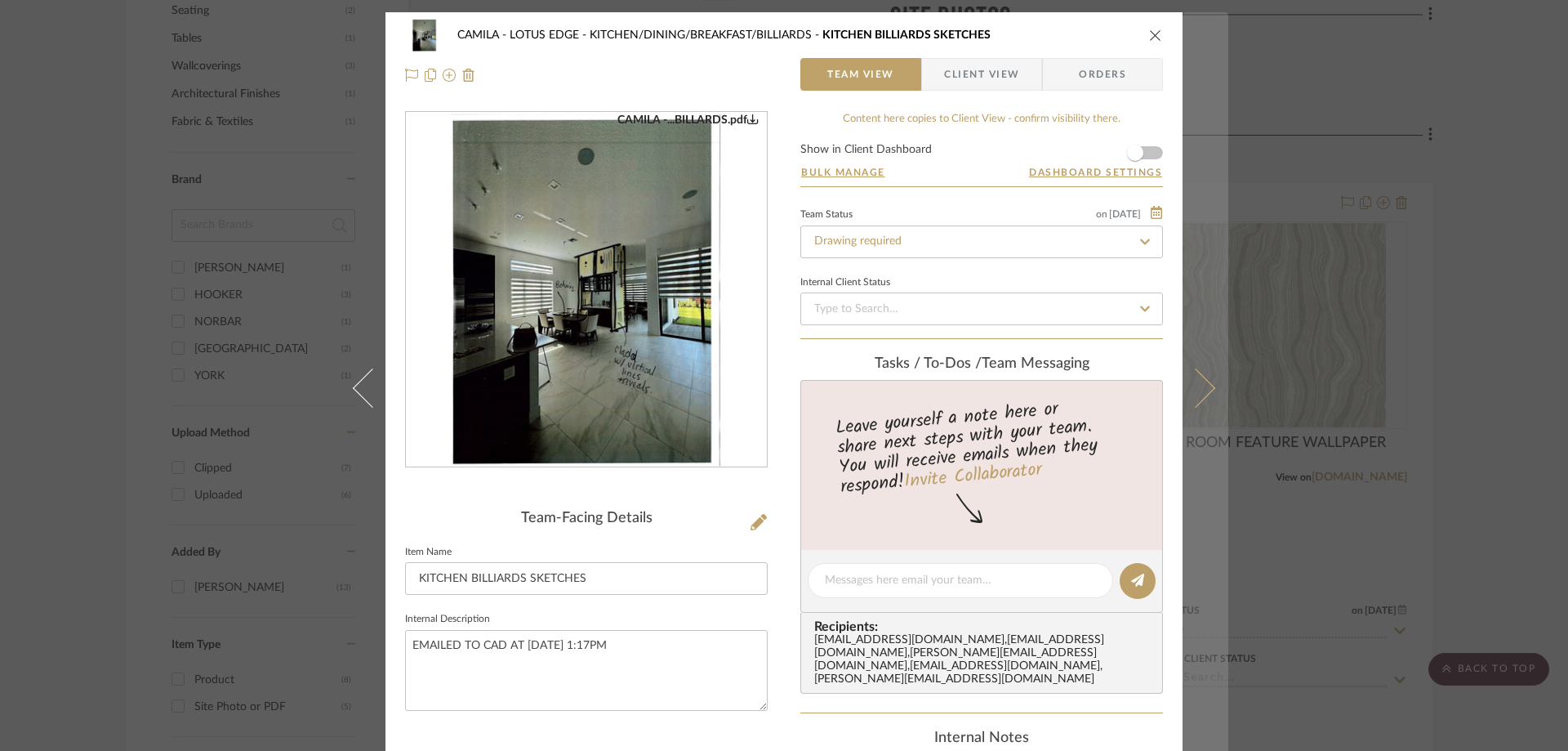
click at [1188, 403] on icon at bounding box center [1195, 387] width 40 height 40
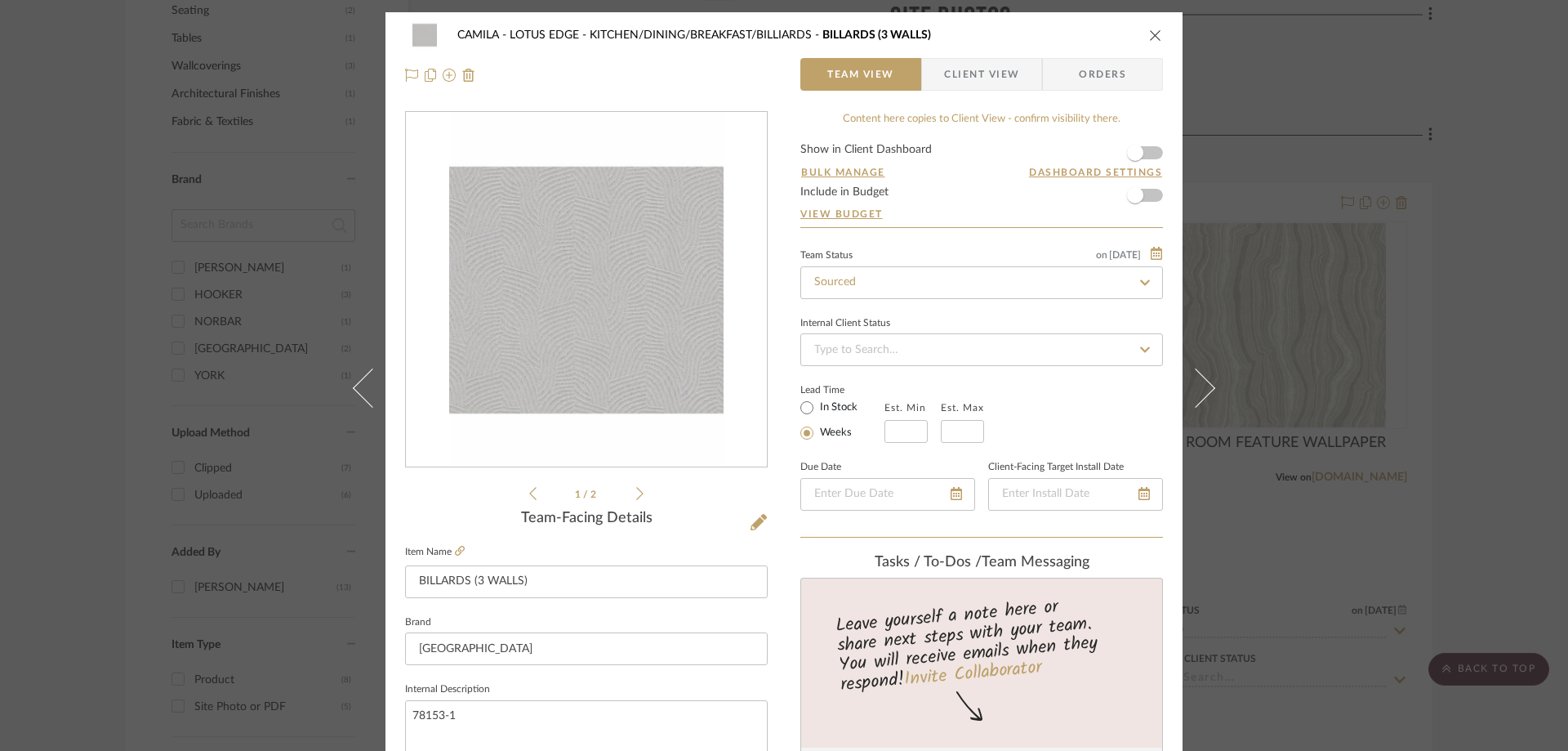
click at [637, 492] on icon at bounding box center [640, 493] width 7 height 15
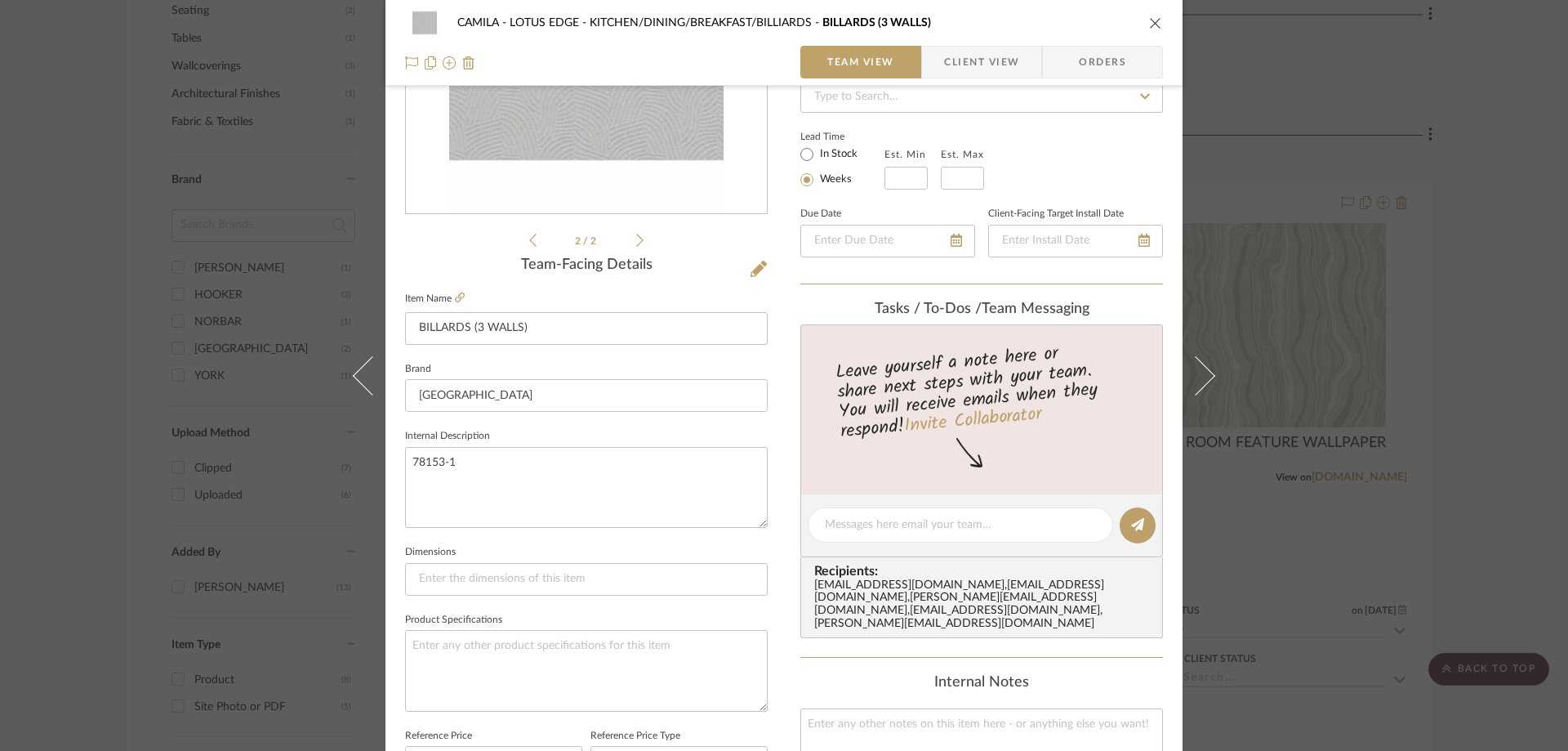
scroll to position [327, 0]
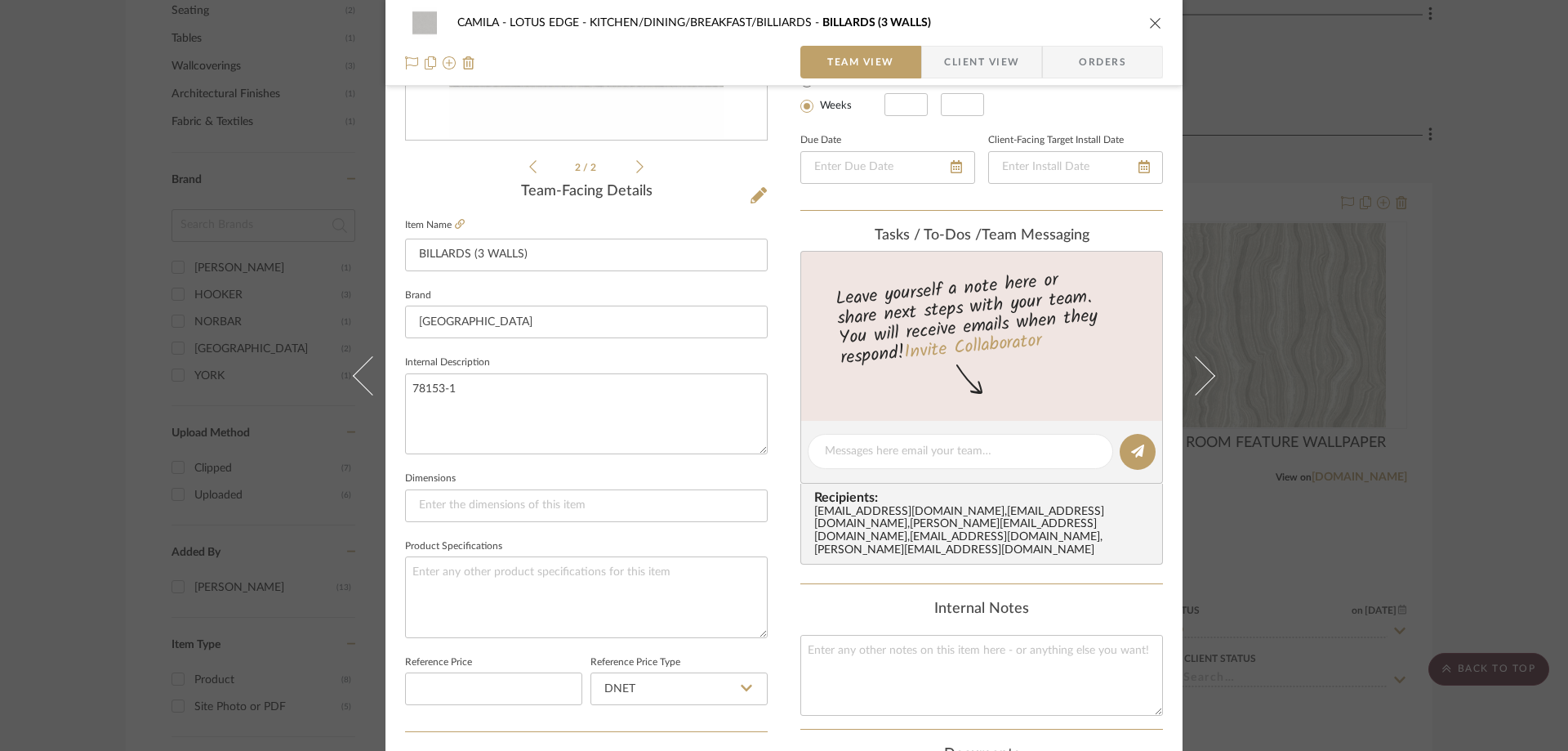
click at [958, 66] on span "Client View" at bounding box center [981, 62] width 75 height 33
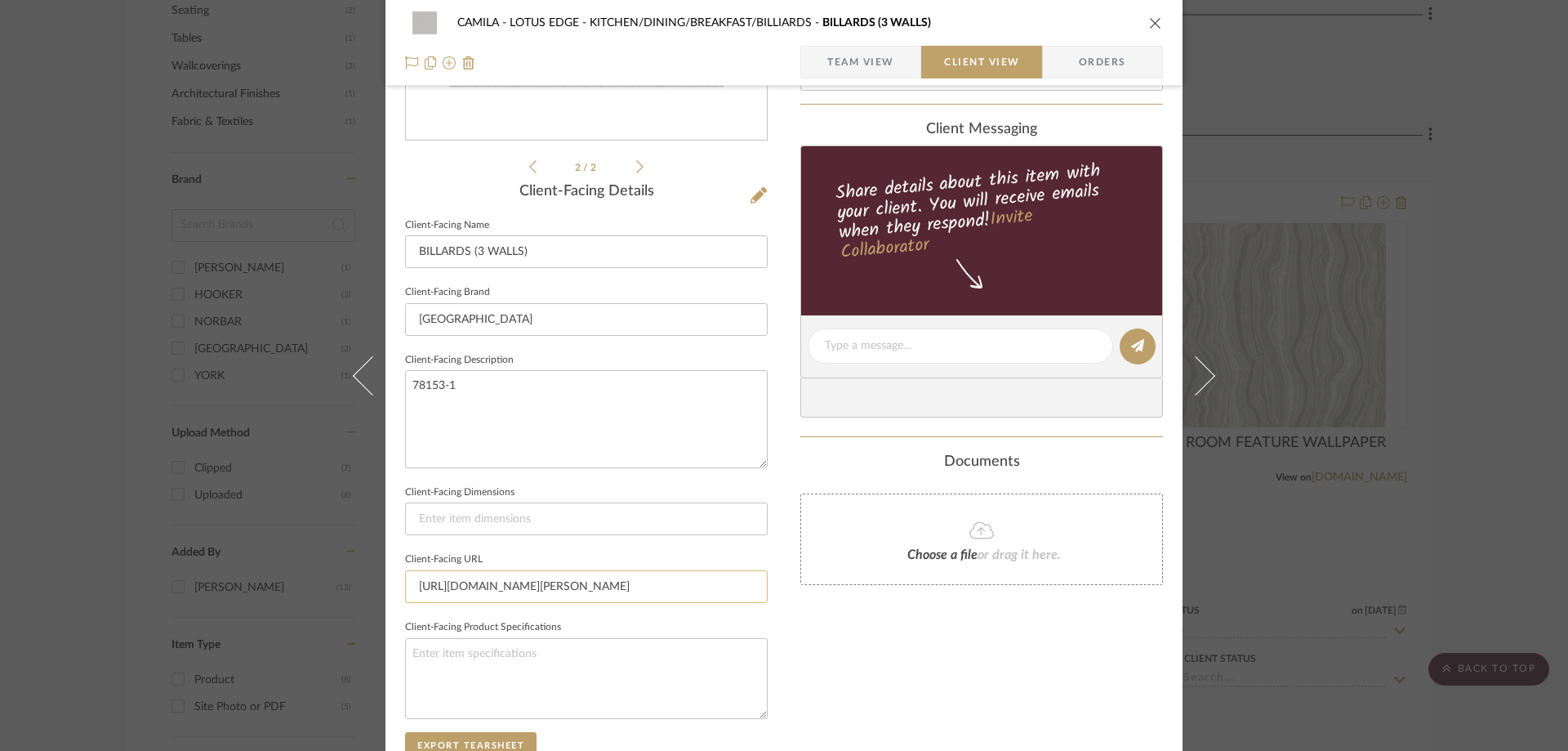
click at [486, 588] on input "[URL][DOMAIN_NAME][PERSON_NAME]" at bounding box center [587, 586] width 362 height 33
click at [436, 381] on textarea "78153-1" at bounding box center [587, 419] width 362 height 98
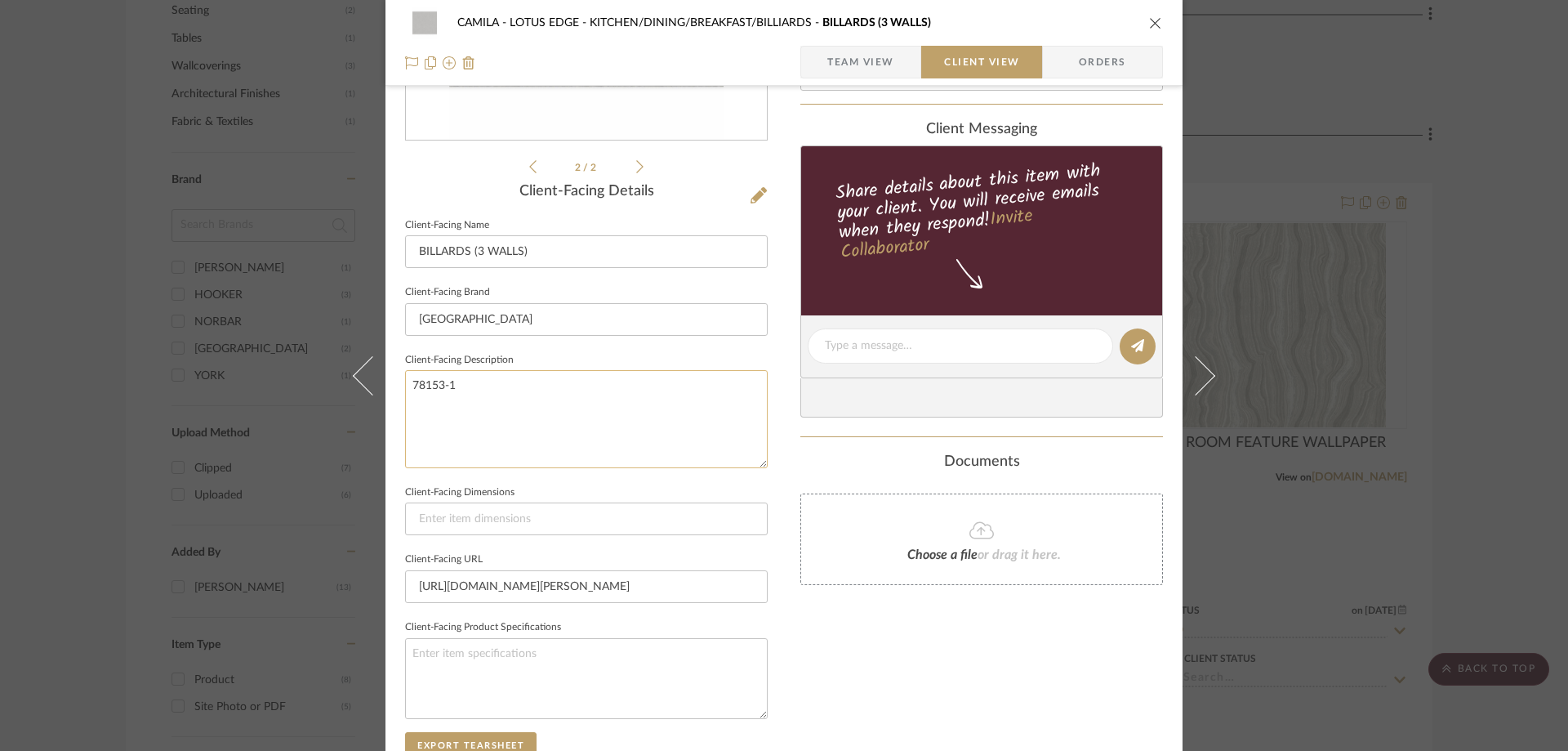
click at [436, 381] on textarea "78153-1" at bounding box center [587, 419] width 362 height 98
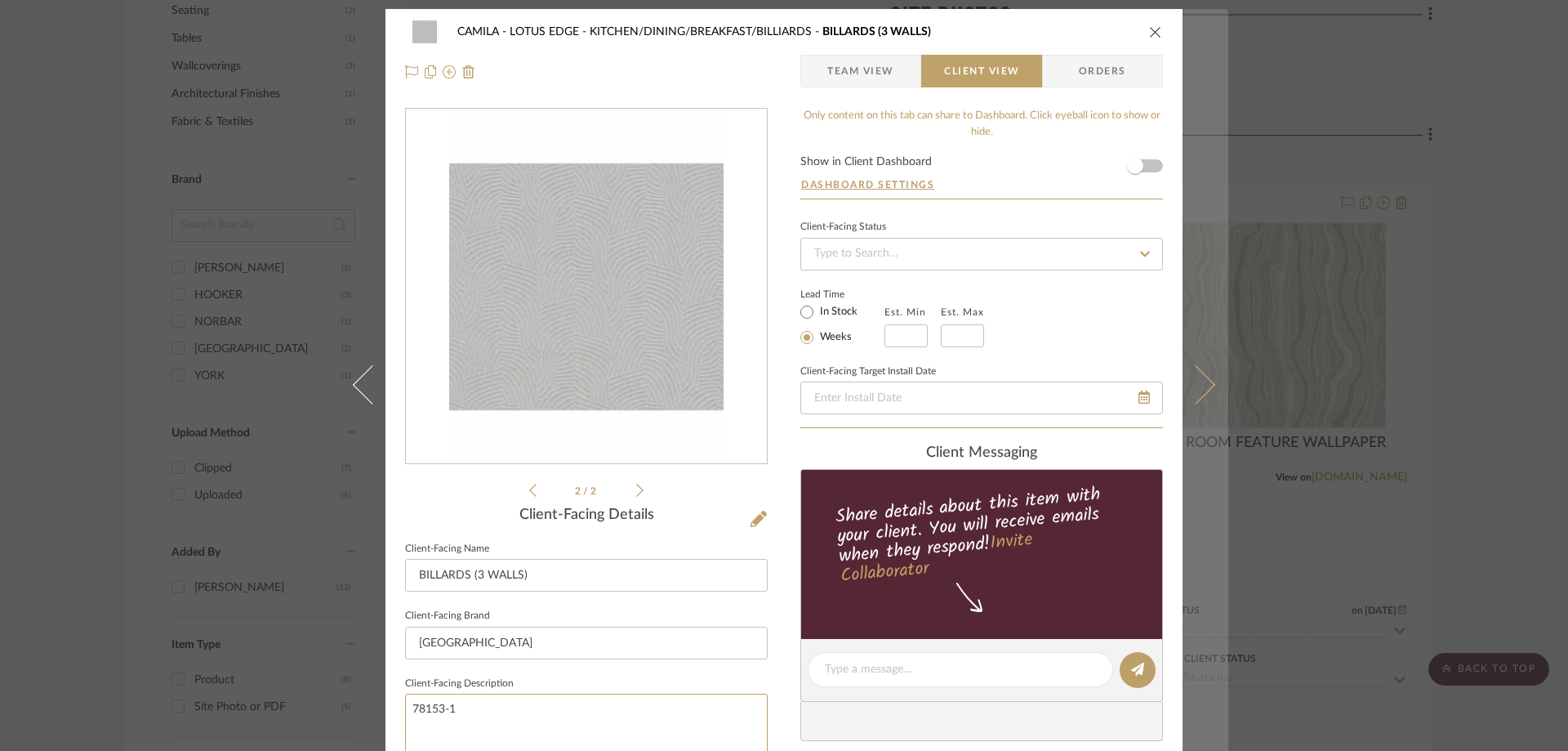
scroll to position [0, 0]
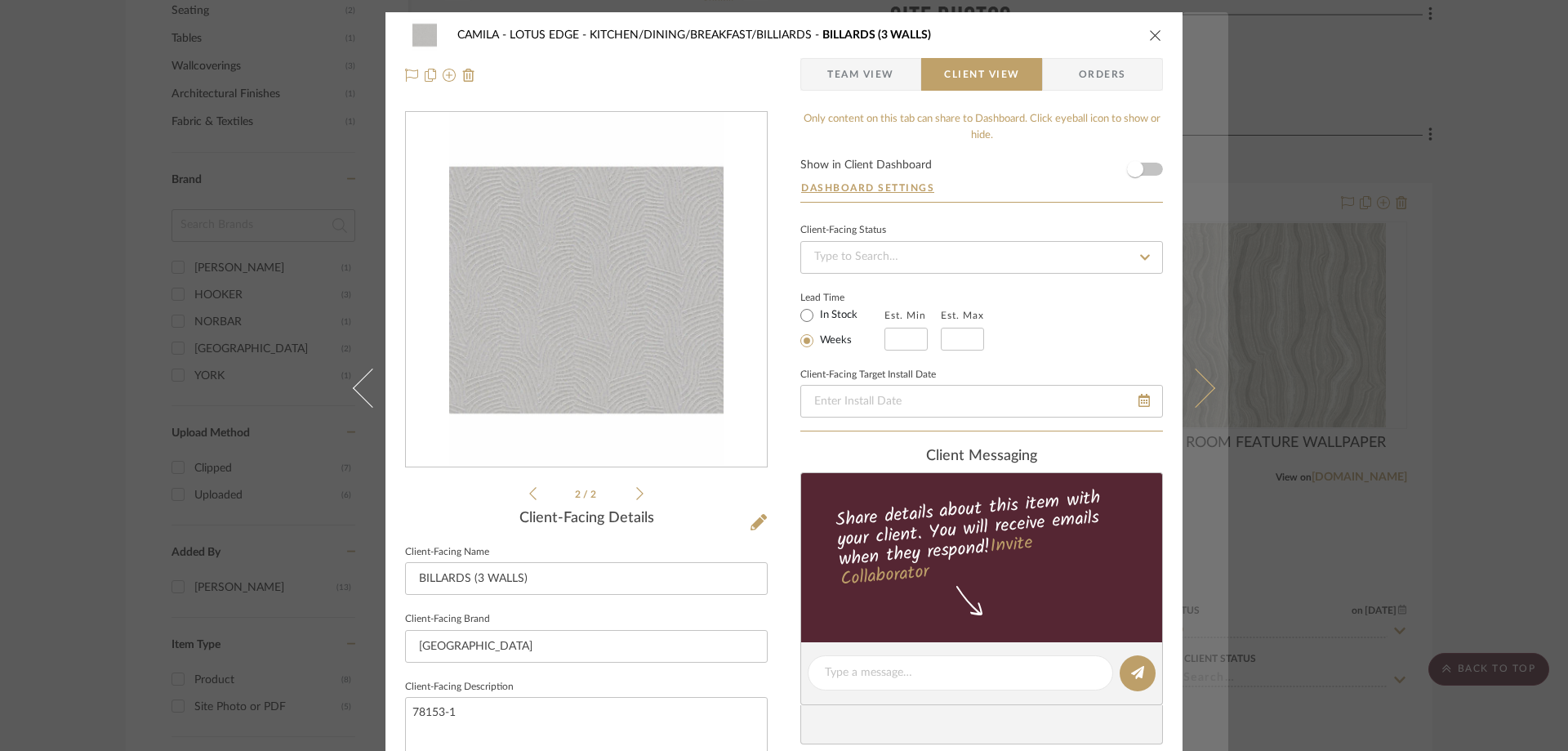
click at [1196, 397] on icon at bounding box center [1195, 387] width 40 height 40
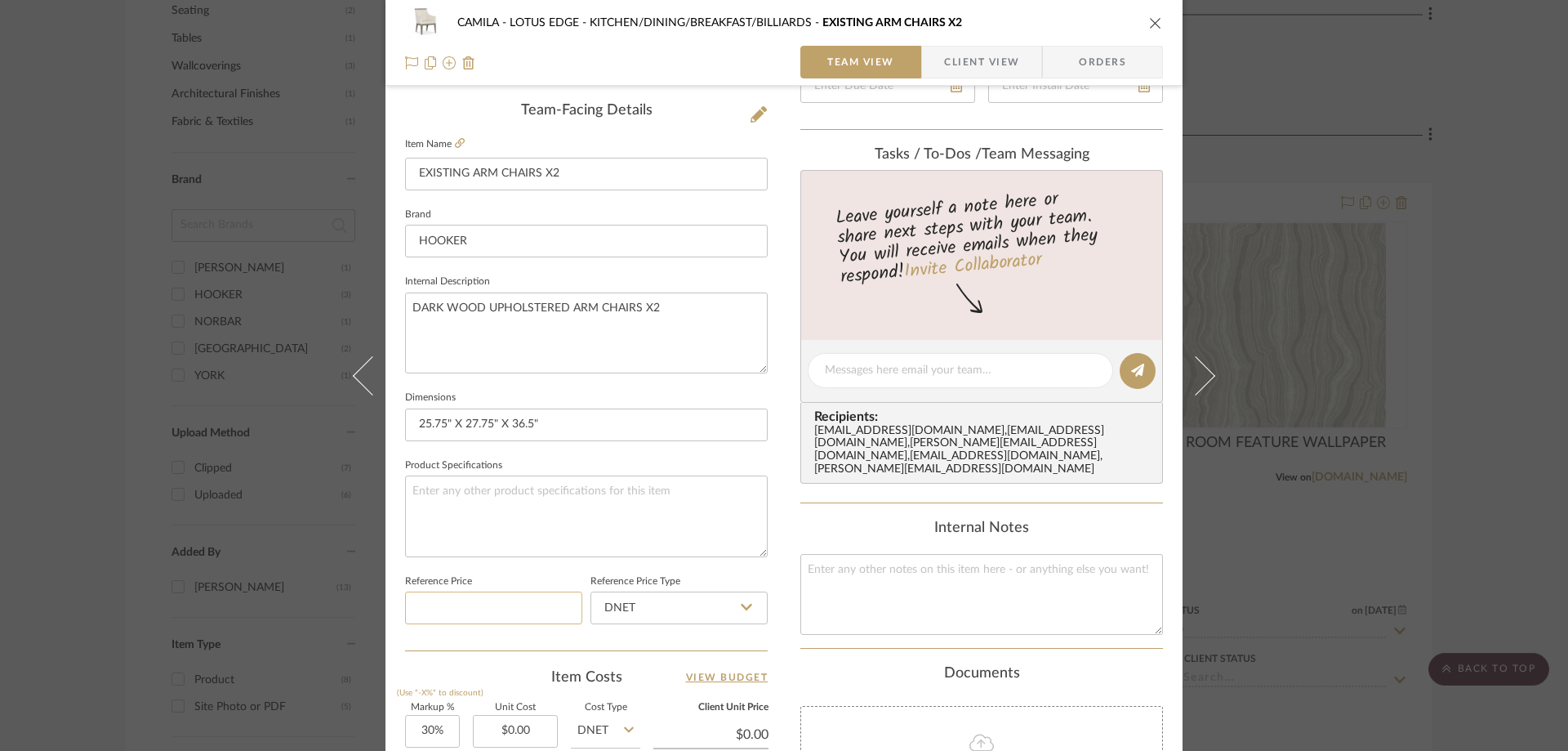
scroll to position [408, 0]
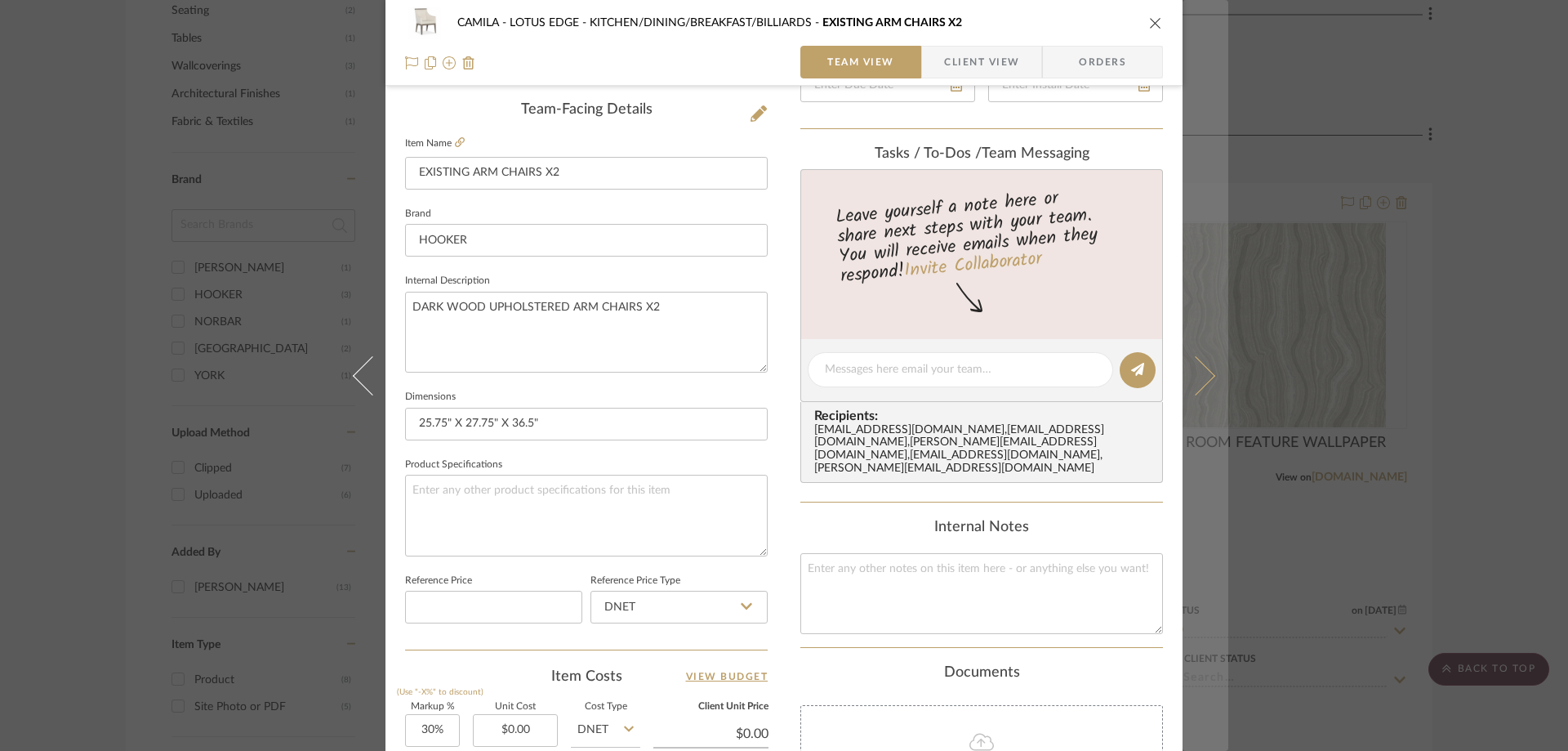
click at [1197, 387] on icon at bounding box center [1195, 375] width 40 height 40
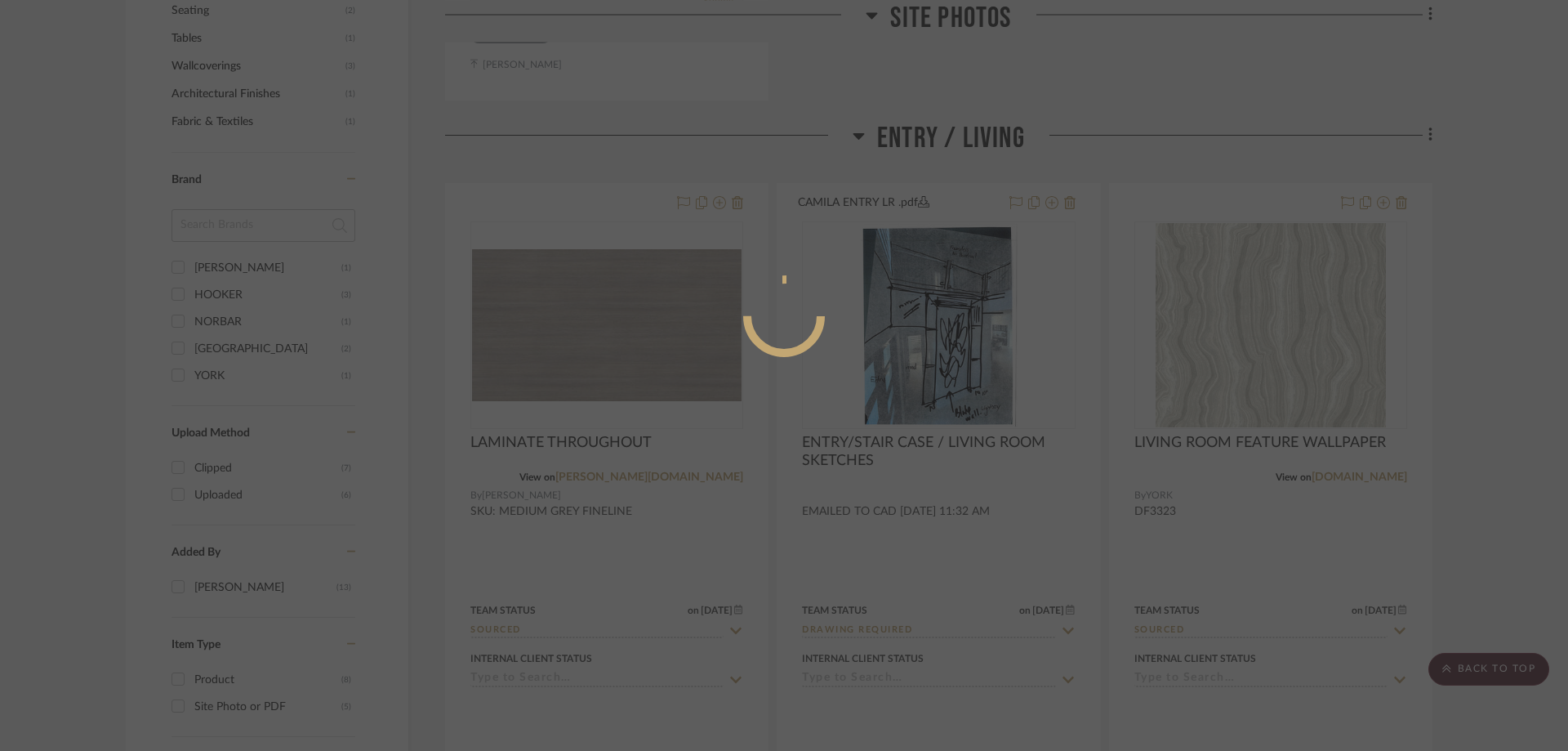
scroll to position [0, 0]
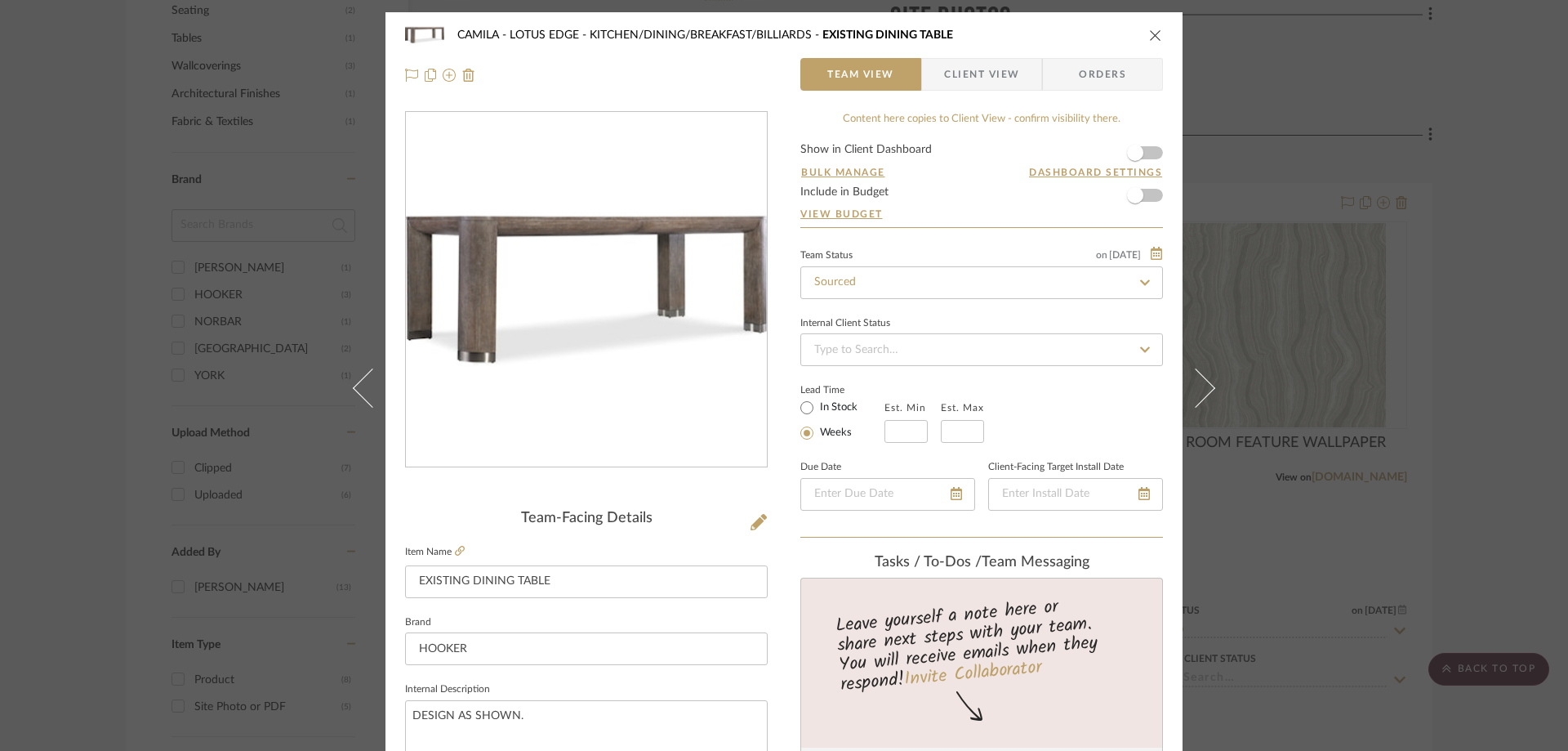
click at [1197, 386] on icon at bounding box center [1195, 387] width 40 height 40
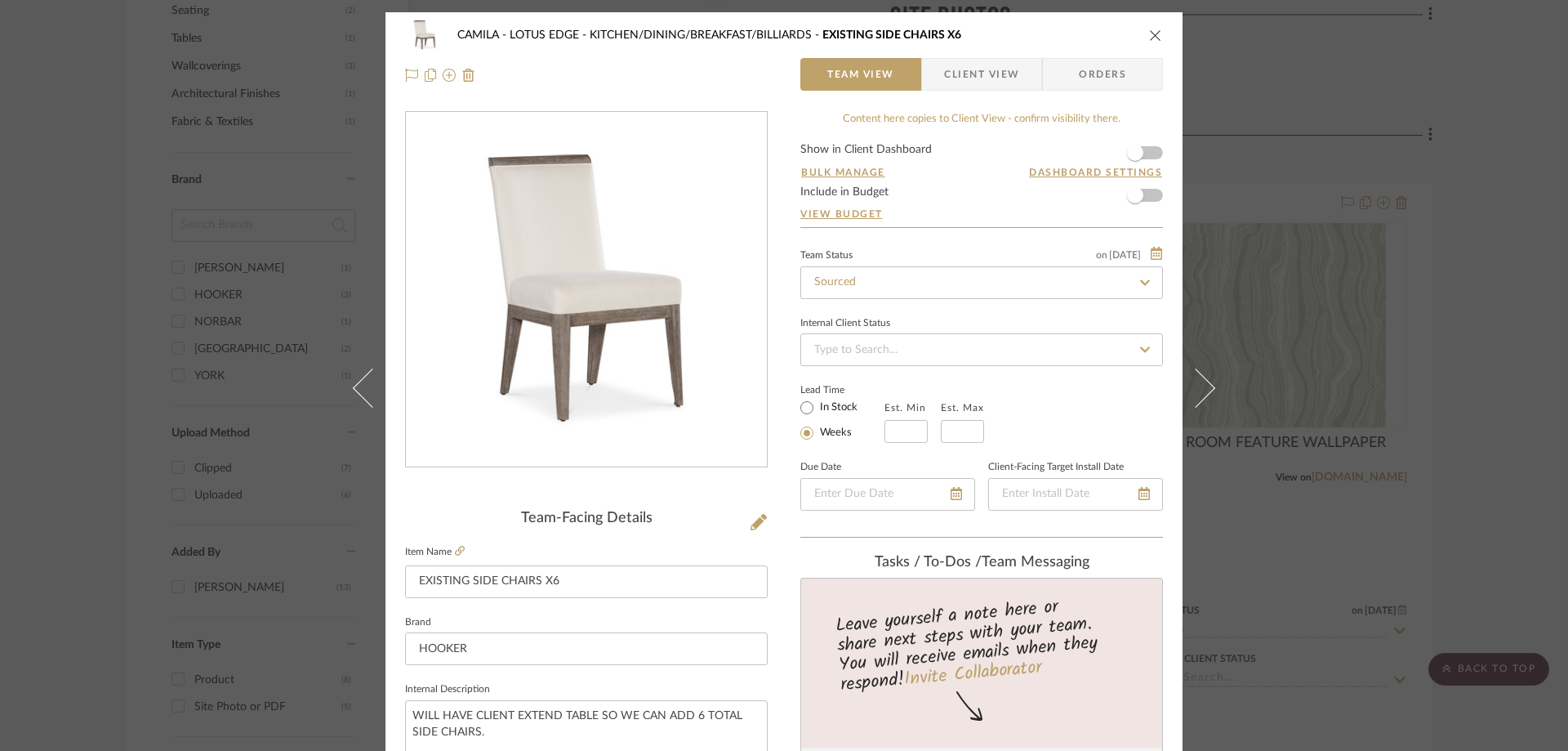
click at [1197, 386] on icon at bounding box center [1195, 387] width 40 height 40
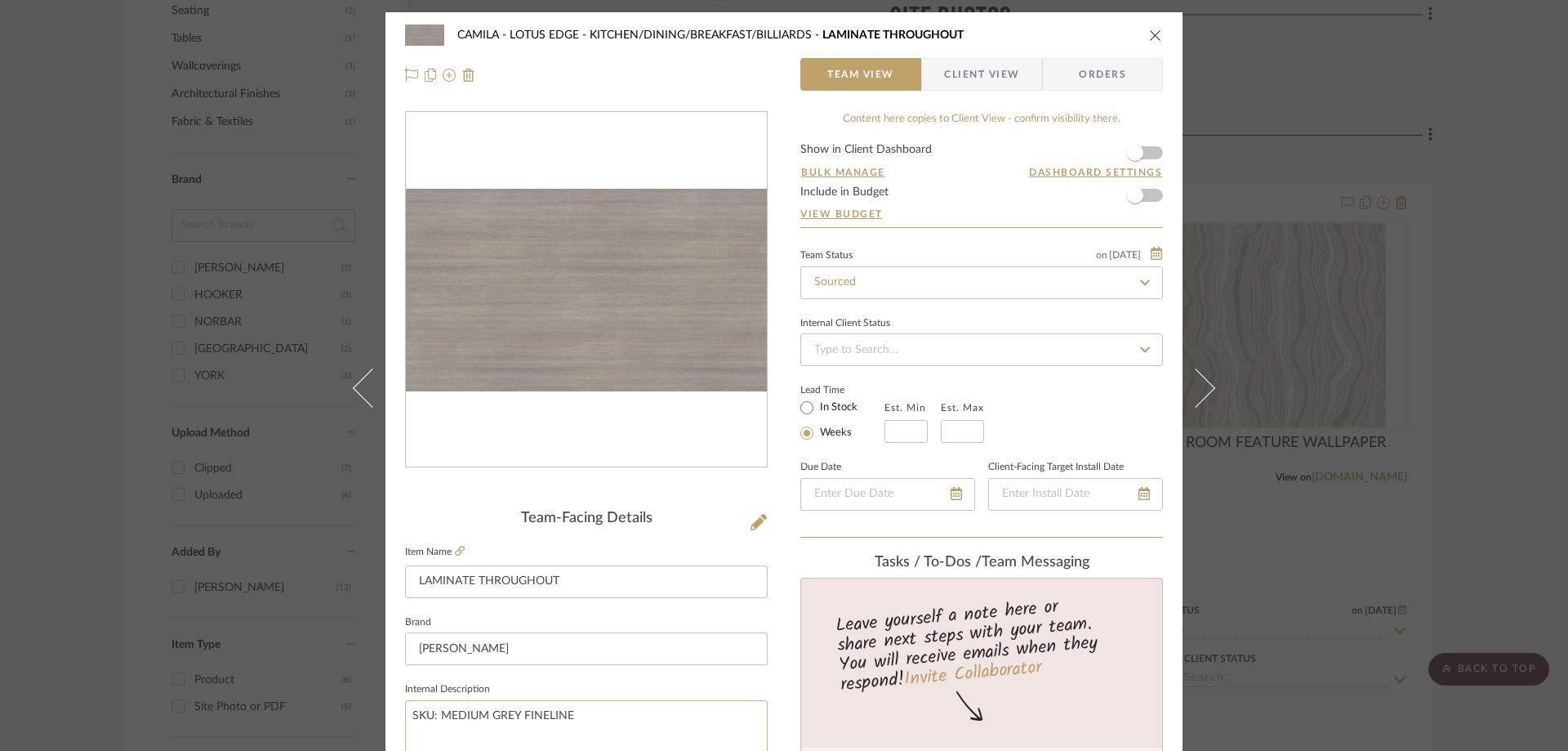
click at [497, 711] on textarea "SKU: MEDIUM GREY FINELINE" at bounding box center [587, 740] width 362 height 81
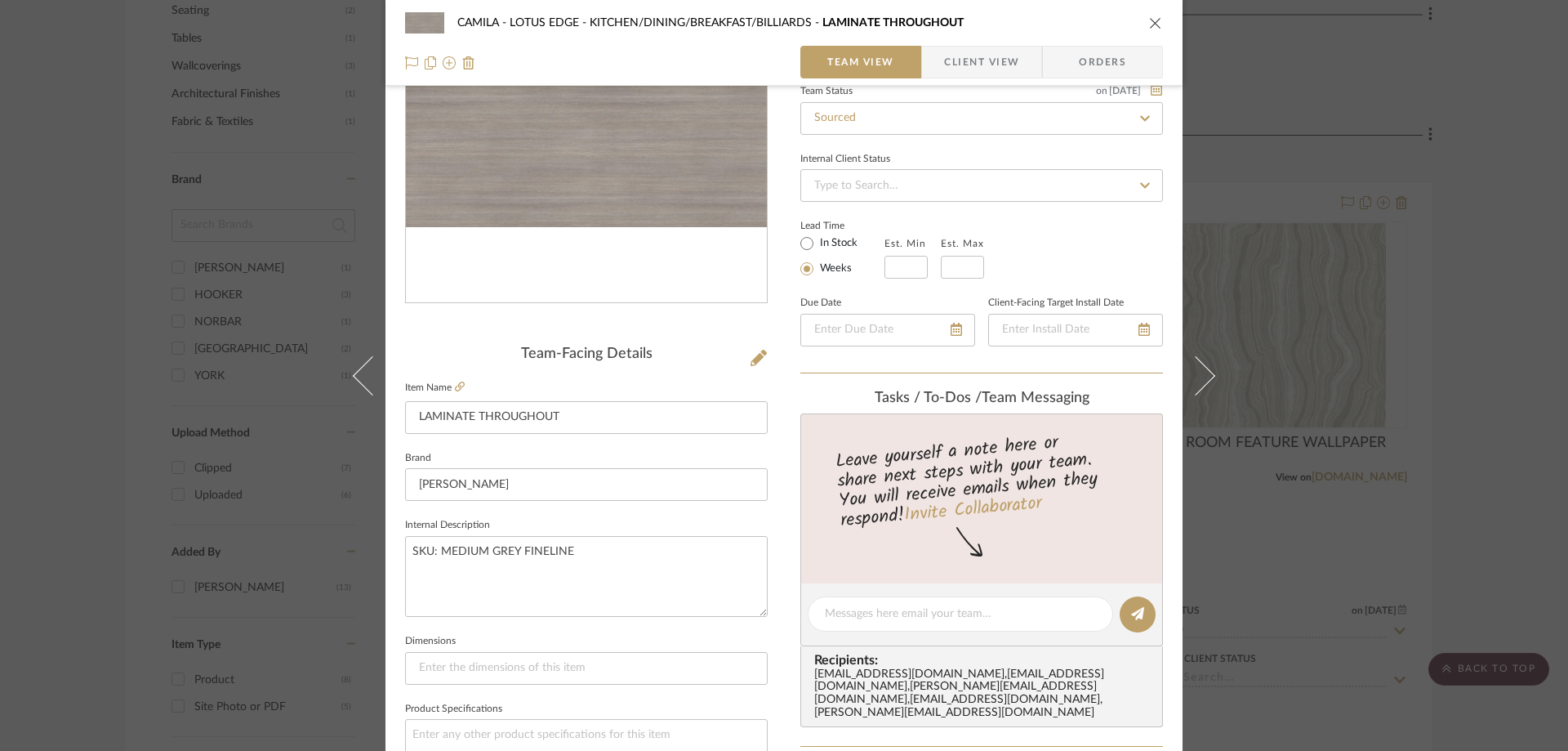
scroll to position [164, 0]
click at [944, 58] on span "Client View" at bounding box center [981, 62] width 75 height 33
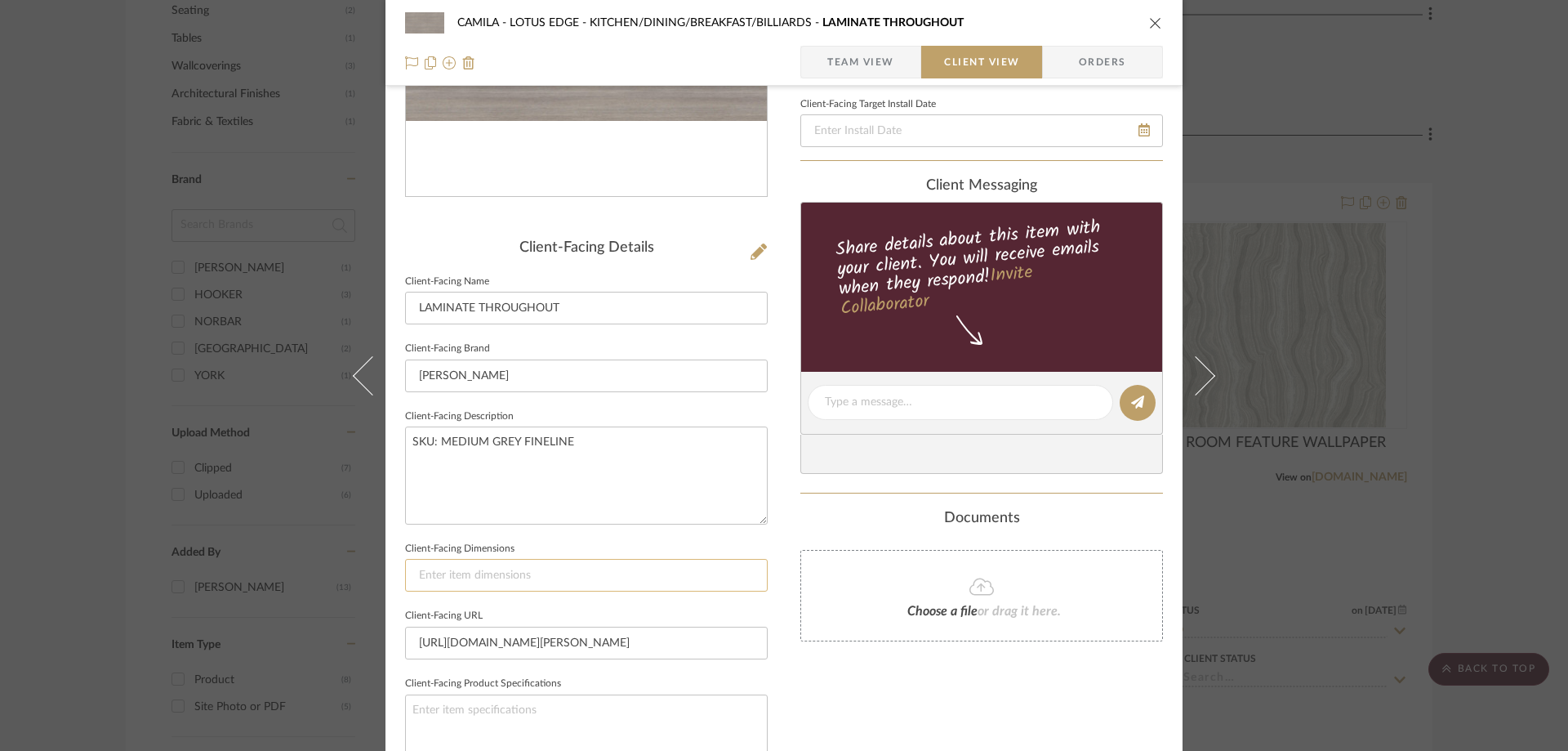
scroll to position [408, 0]
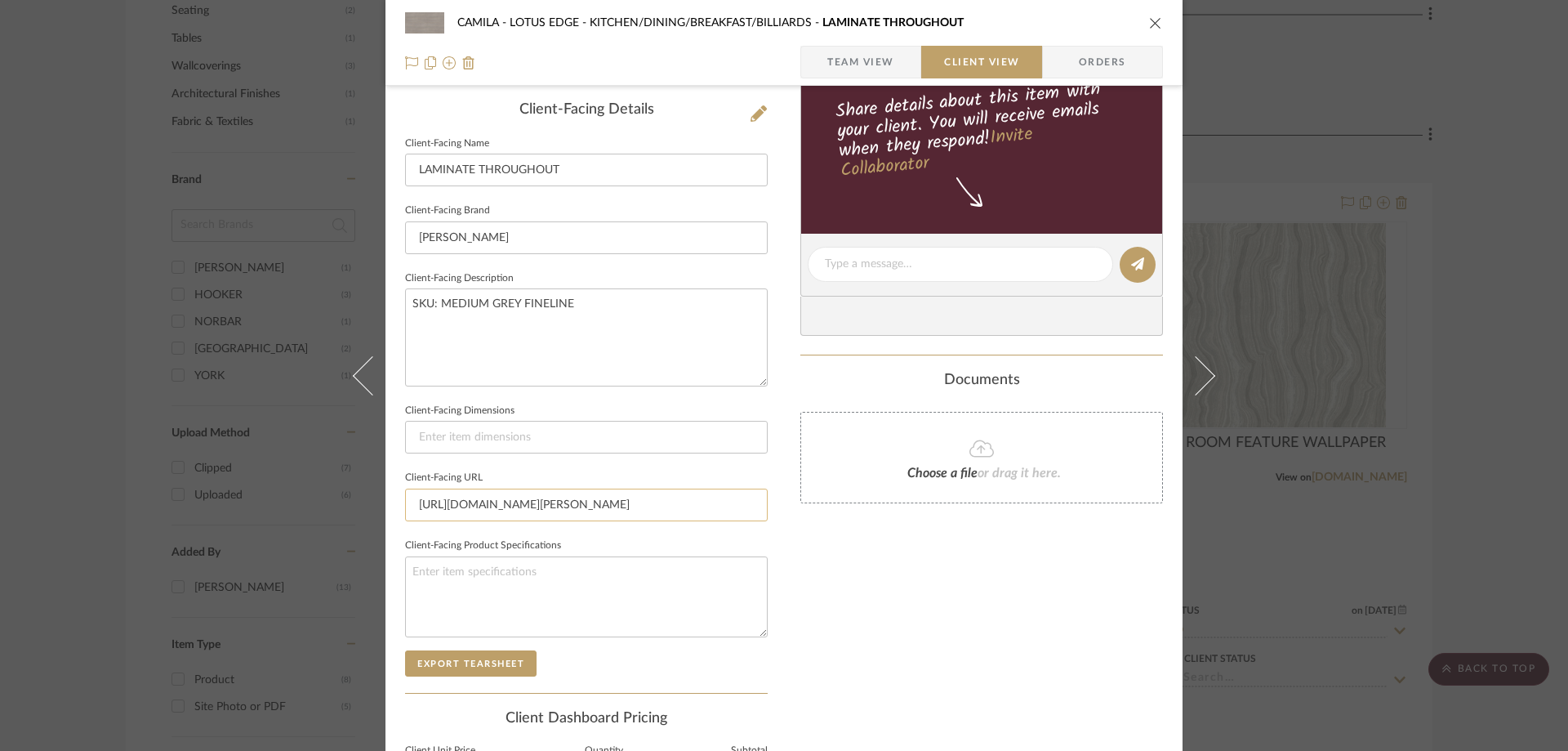
click at [559, 514] on input "[URL][DOMAIN_NAME][PERSON_NAME]" at bounding box center [587, 504] width 362 height 33
click at [435, 231] on input "[PERSON_NAME]" at bounding box center [587, 237] width 362 height 33
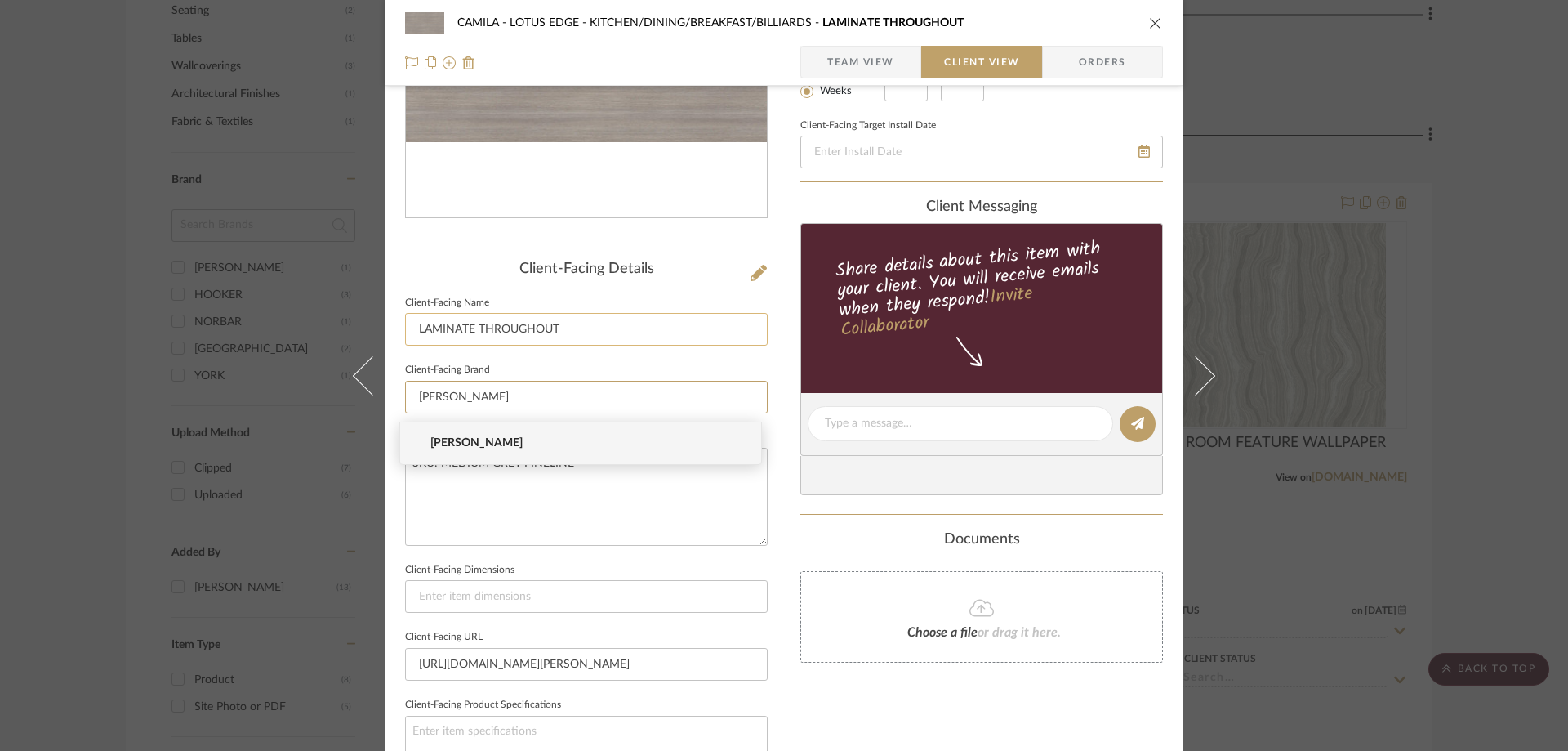
scroll to position [245, 0]
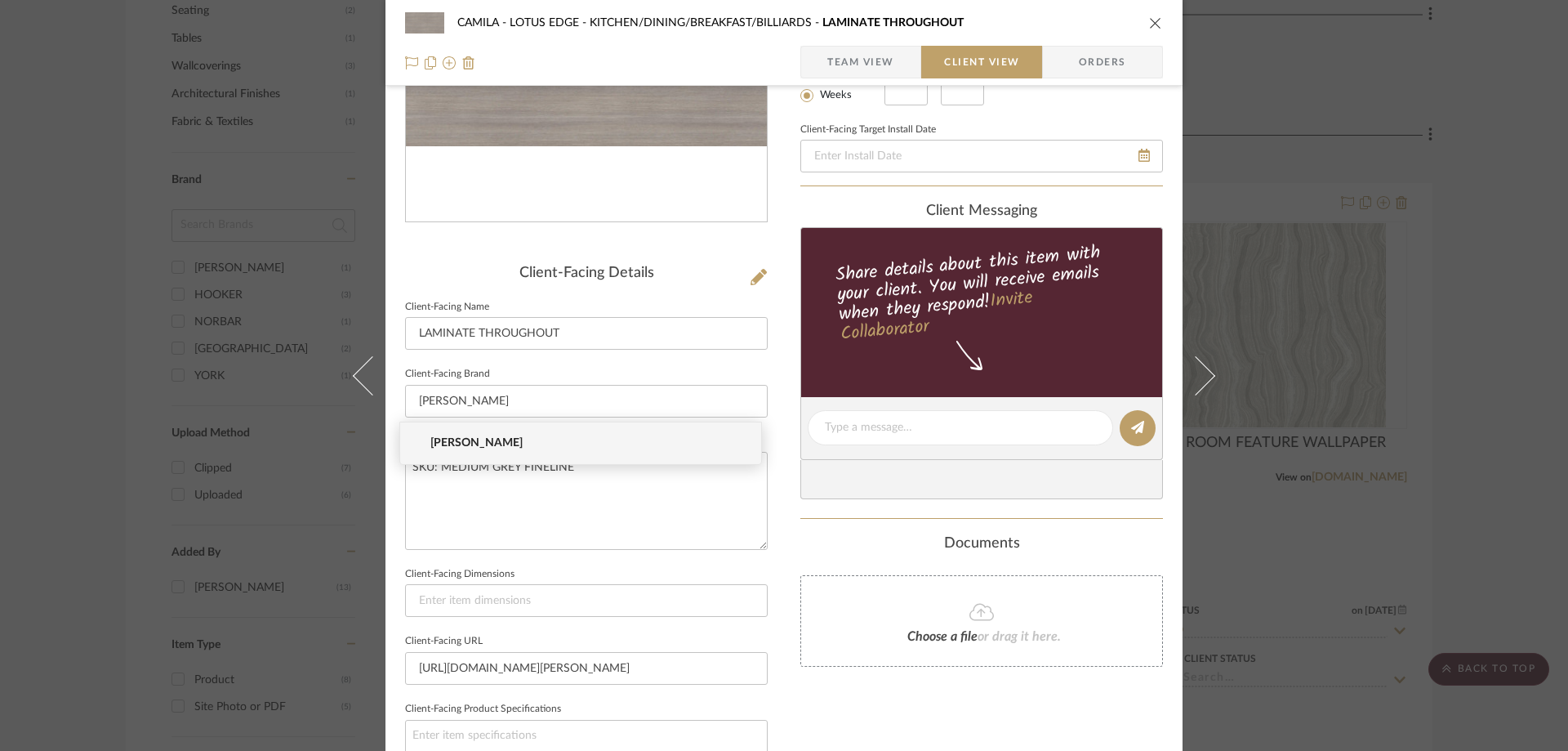
click at [577, 308] on fieldset "Client-Facing Name LAMINATE THROUGHOUT" at bounding box center [587, 323] width 362 height 55
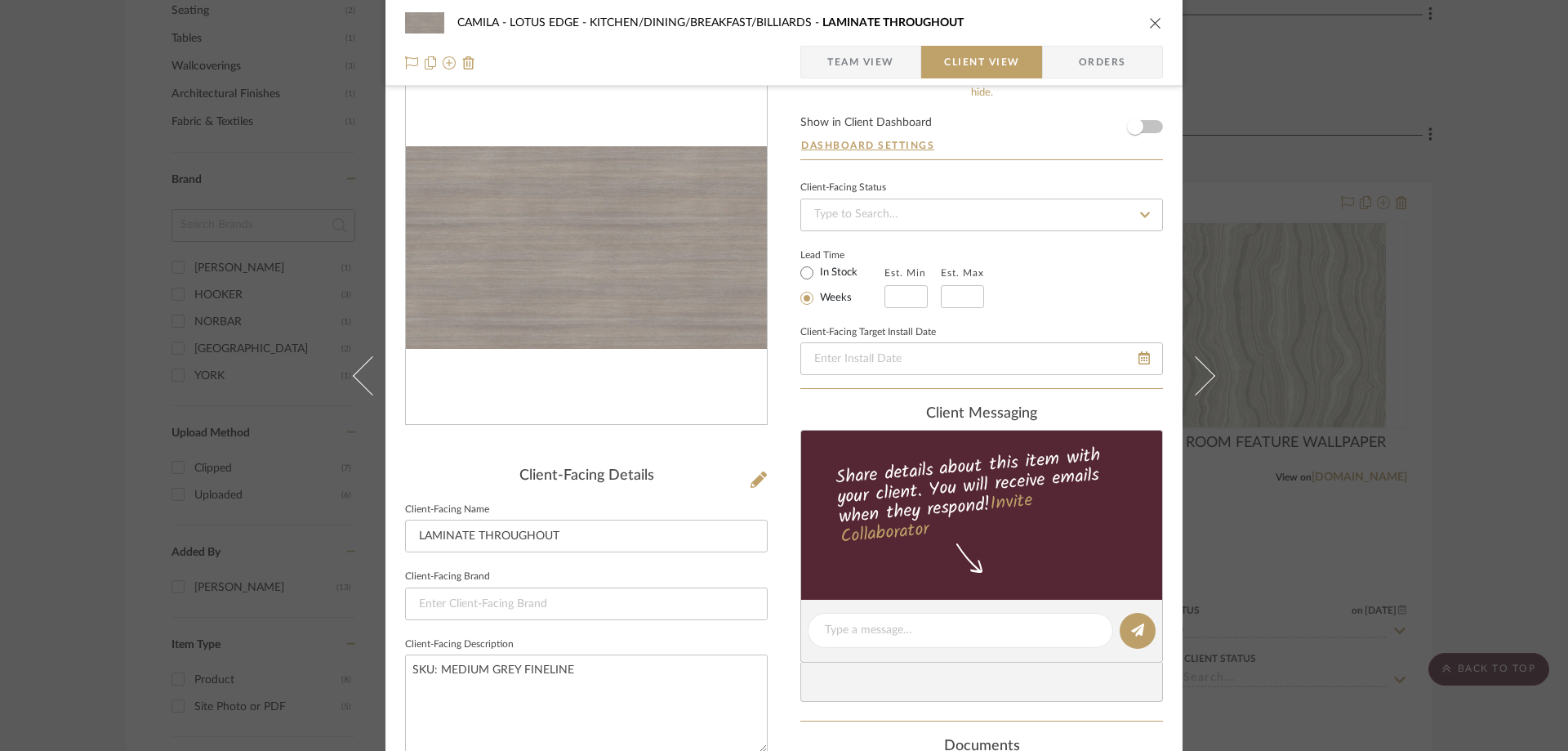
scroll to position [0, 0]
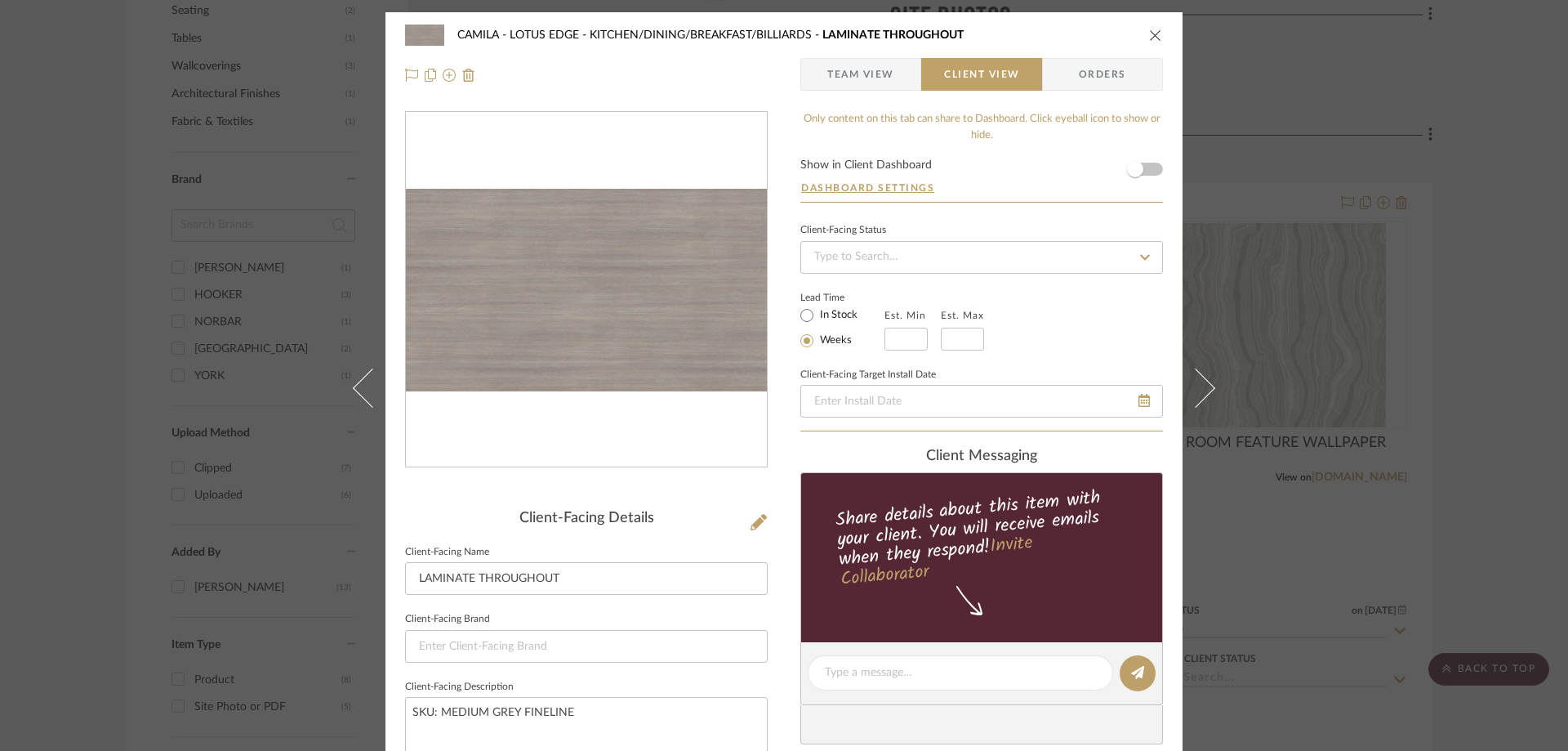
click at [1183, 405] on button at bounding box center [1206, 388] width 46 height 751
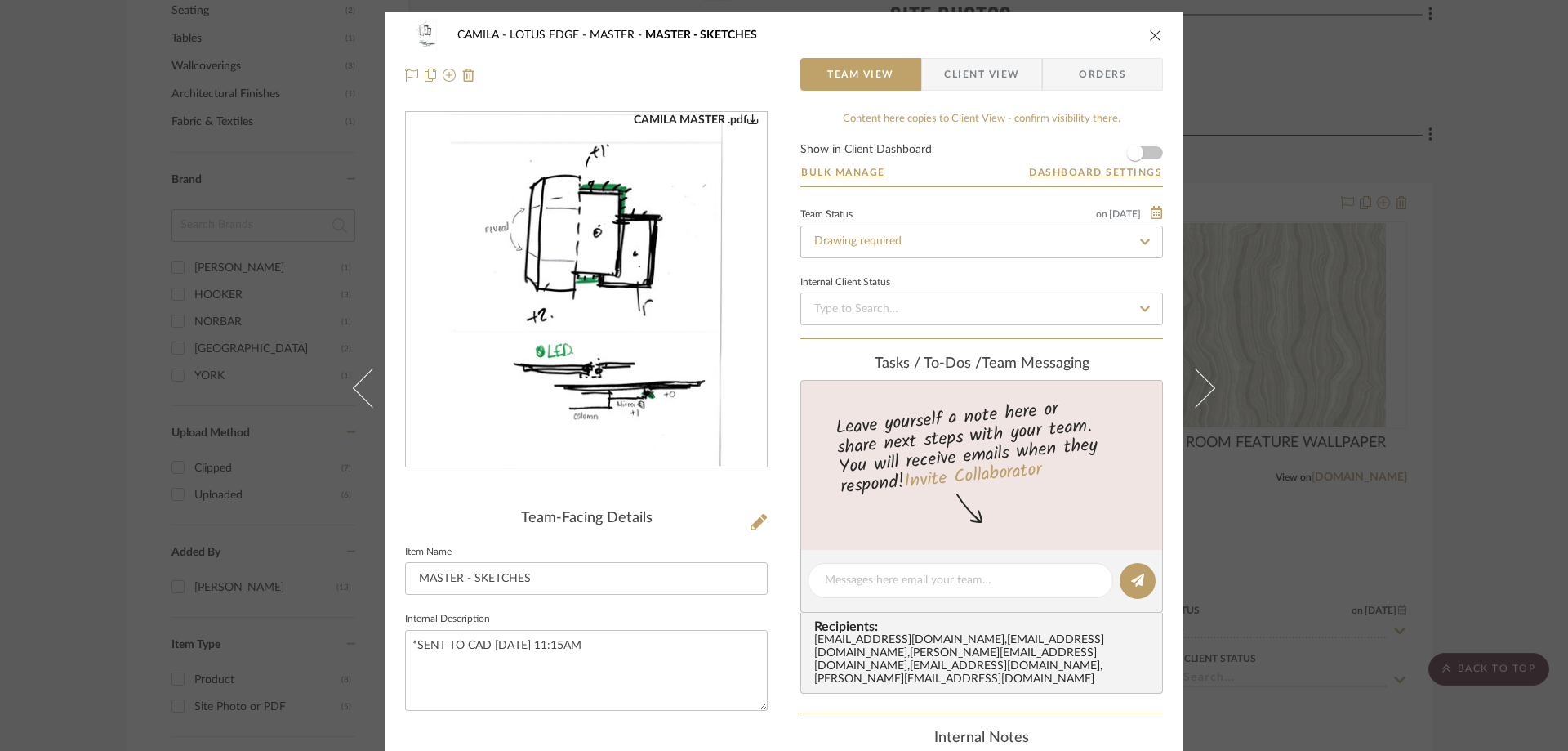
click at [557, 293] on img "0" at bounding box center [587, 289] width 274 height 354
click at [487, 327] on img "0" at bounding box center [587, 289] width 274 height 354
click at [663, 333] on img "0" at bounding box center [587, 289] width 274 height 354
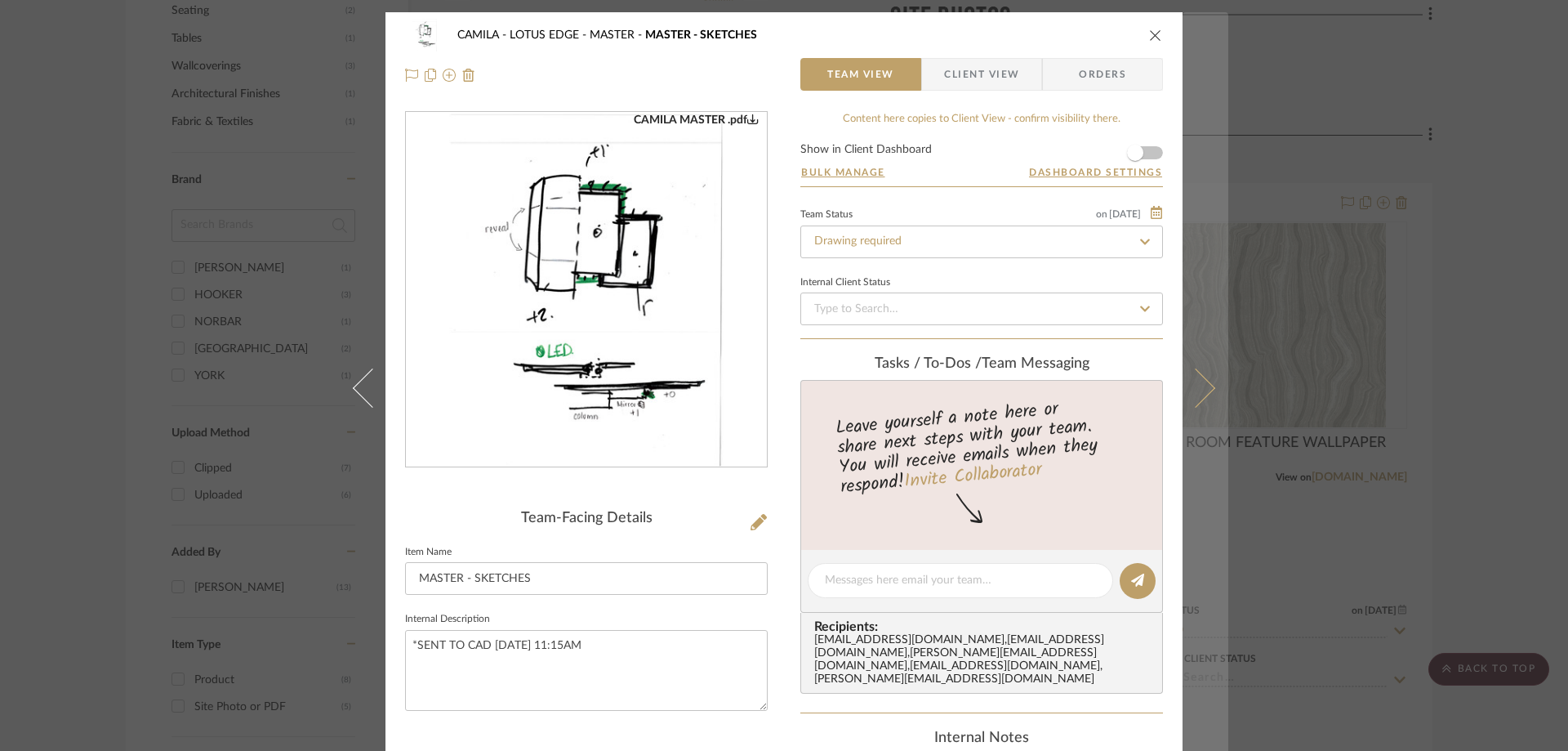
click at [1200, 376] on button at bounding box center [1206, 388] width 46 height 751
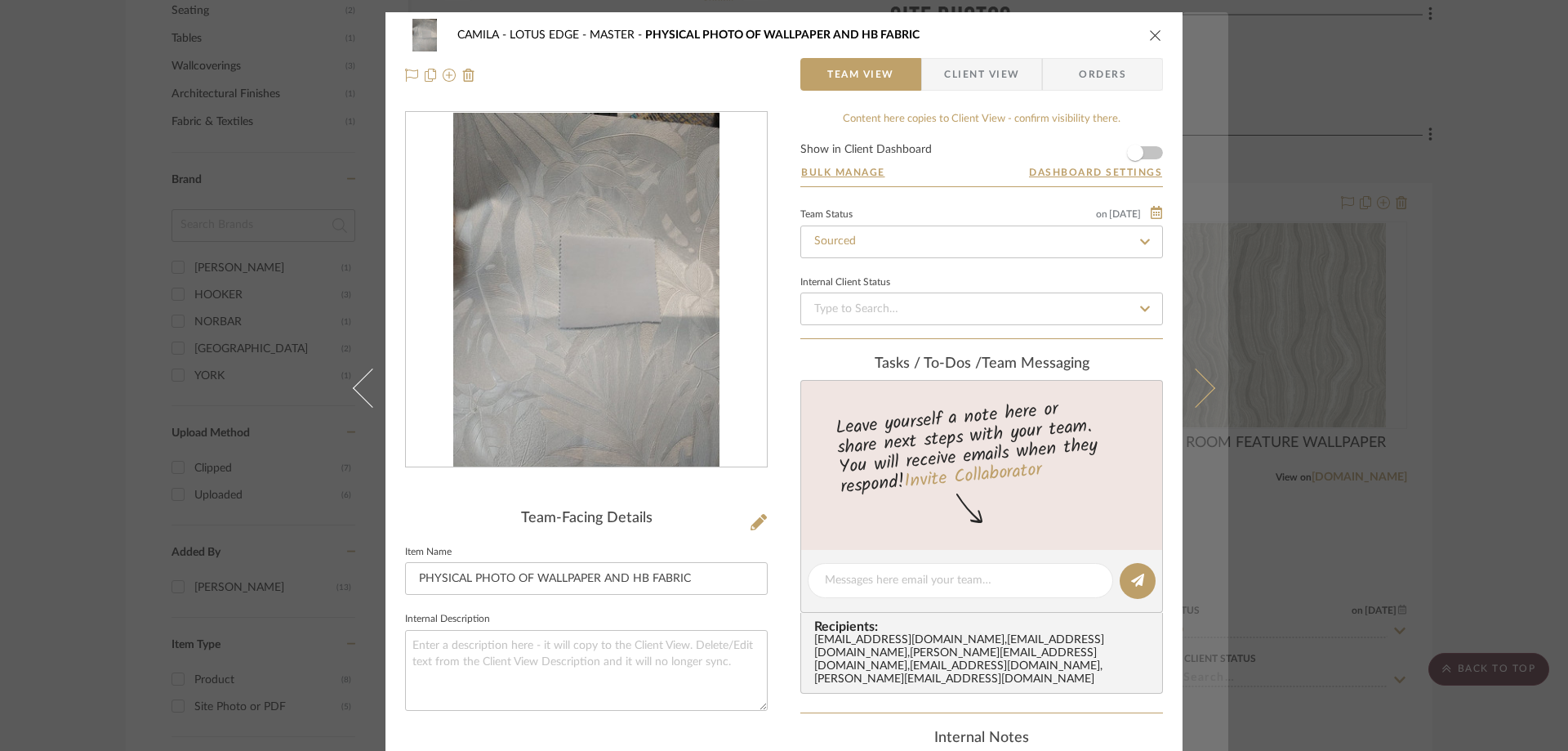
click at [1187, 396] on icon at bounding box center [1195, 387] width 40 height 40
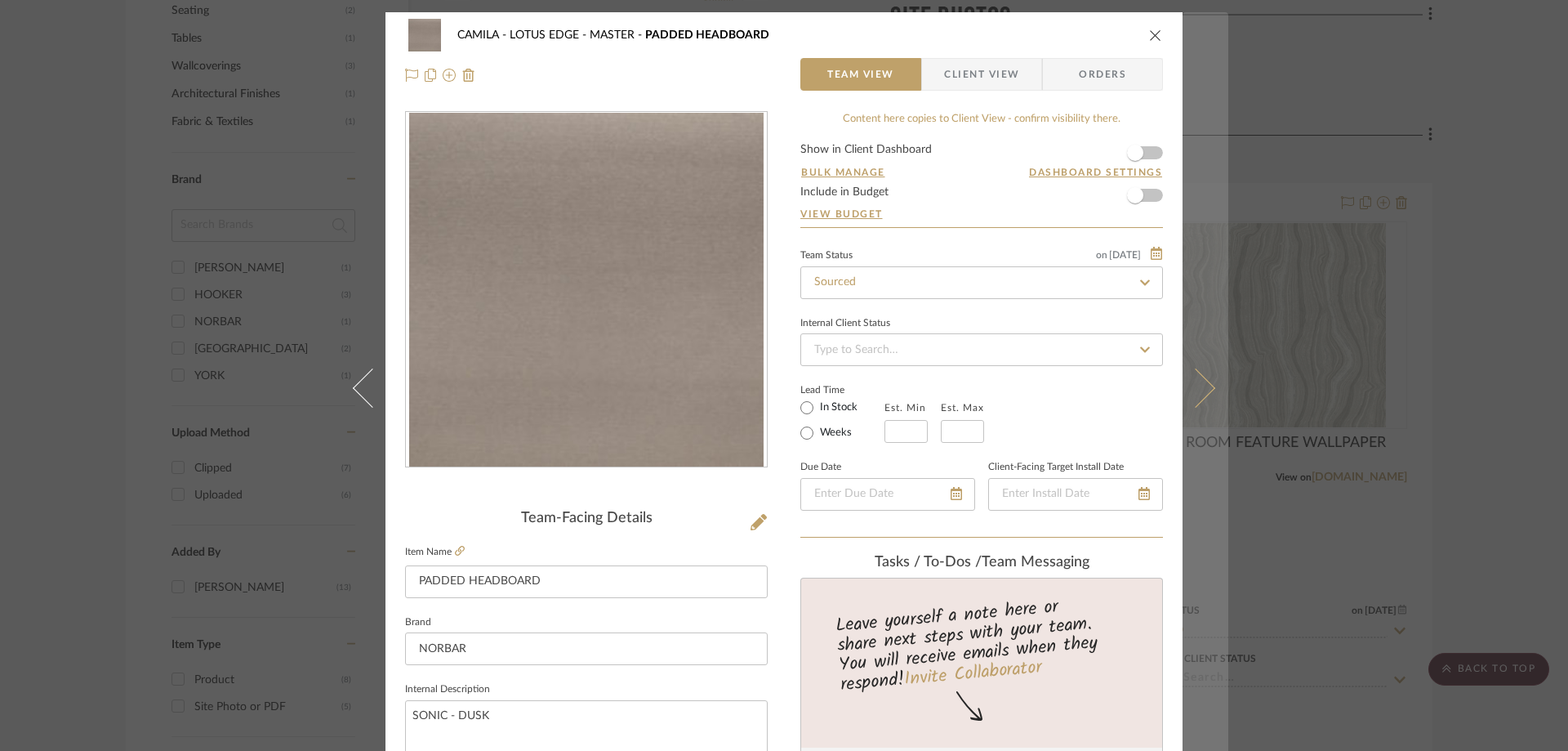
click at [1197, 400] on icon at bounding box center [1195, 387] width 40 height 40
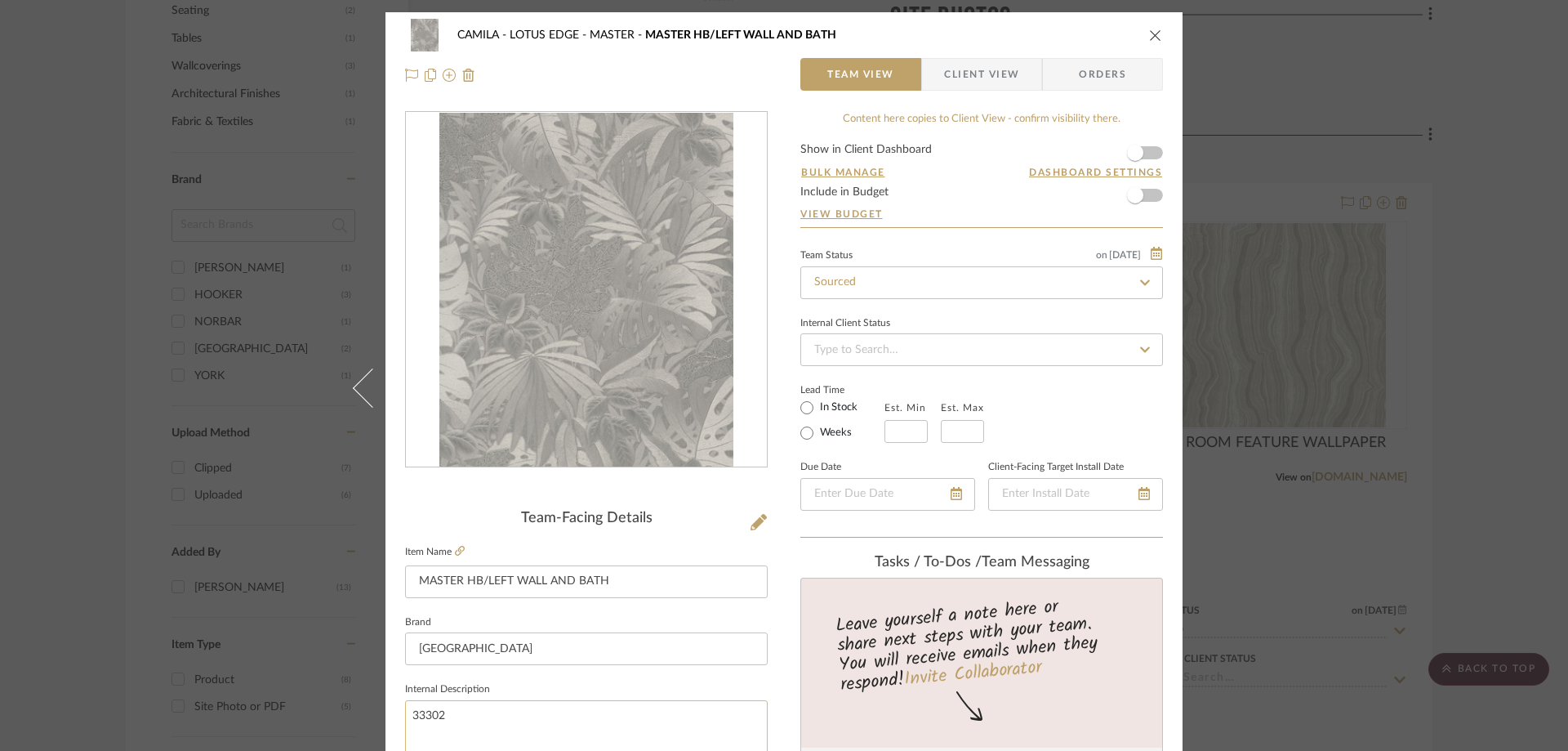
click at [428, 717] on textarea "33302" at bounding box center [587, 740] width 362 height 81
click at [982, 78] on span "Client View" at bounding box center [981, 74] width 75 height 33
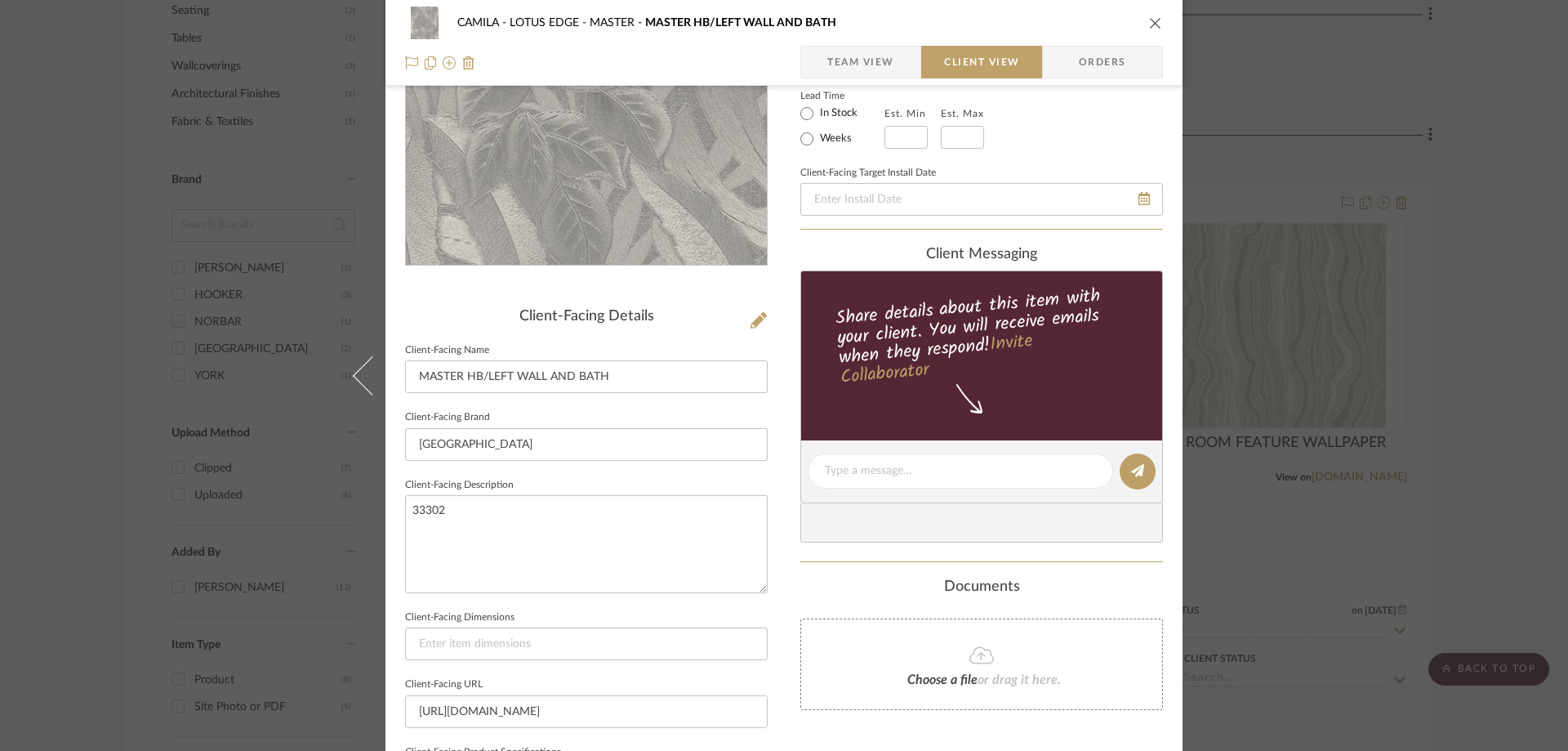
scroll to position [245, 0]
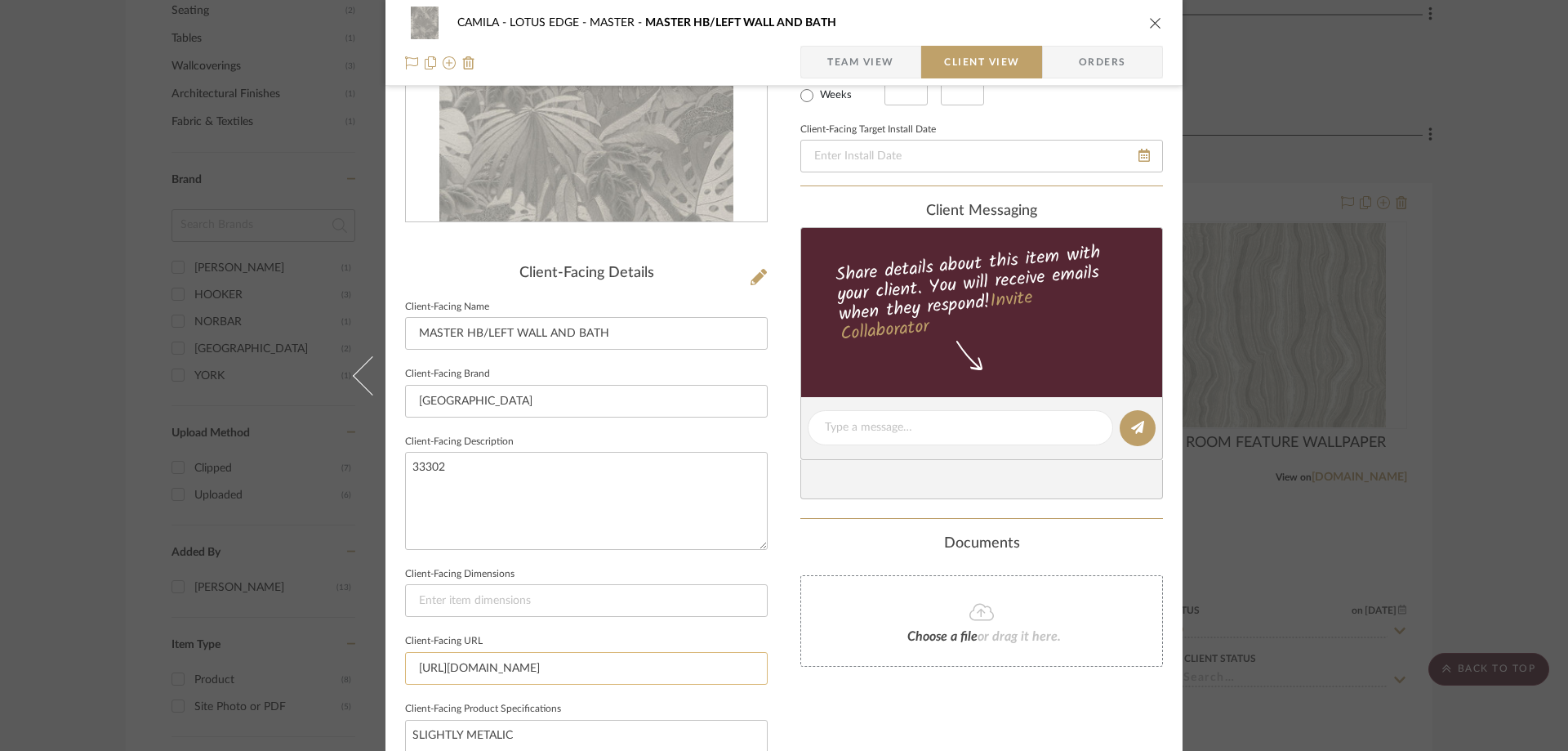
click at [601, 663] on input "[URL][DOMAIN_NAME]" at bounding box center [587, 667] width 362 height 33
drag, startPoint x: 1145, startPoint y: 28, endPoint x: 1141, endPoint y: 168, distance: 140.1
click at [1149, 28] on icon "close" at bounding box center [1156, 23] width 13 height 13
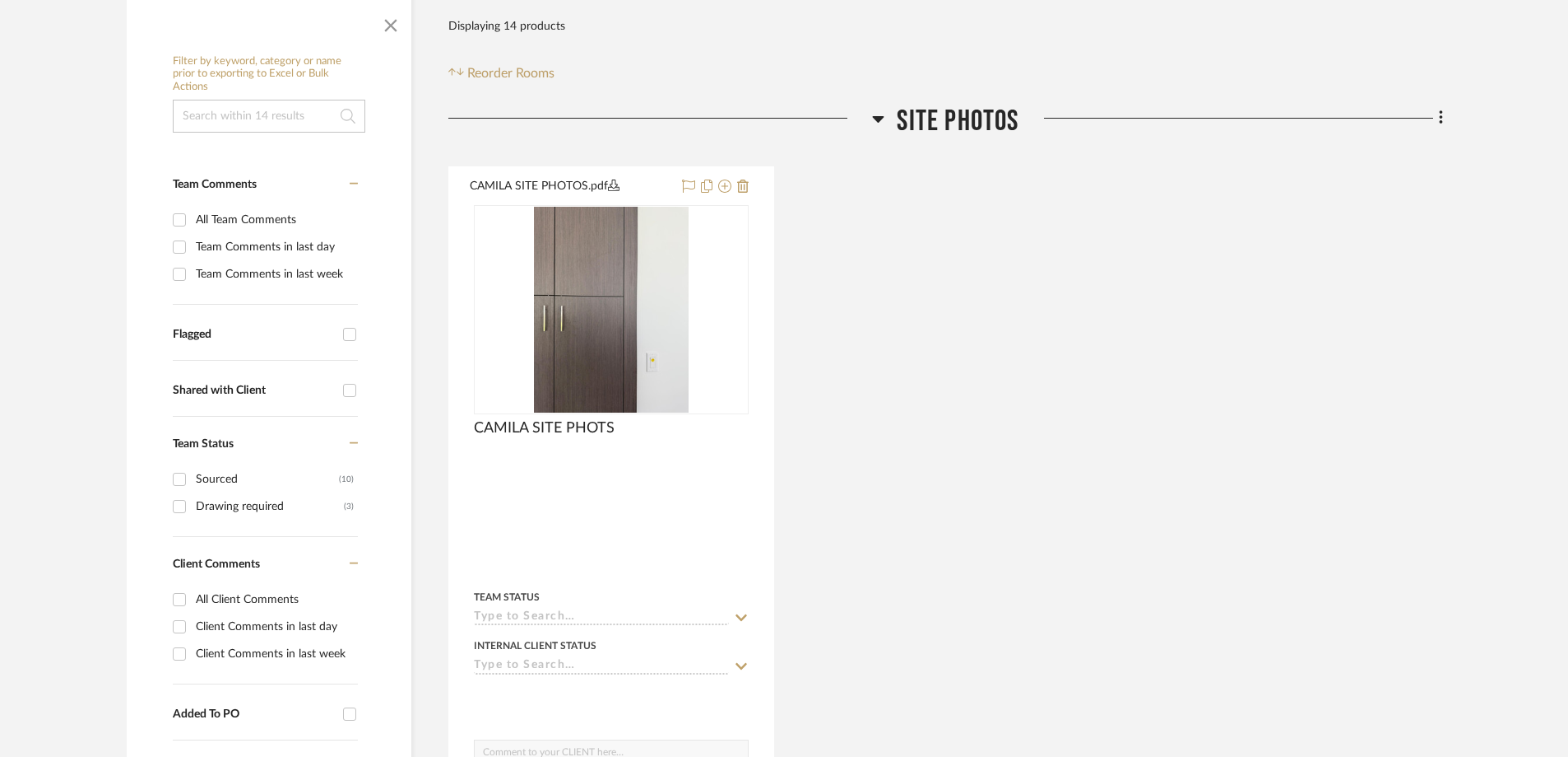
scroll to position [0, 0]
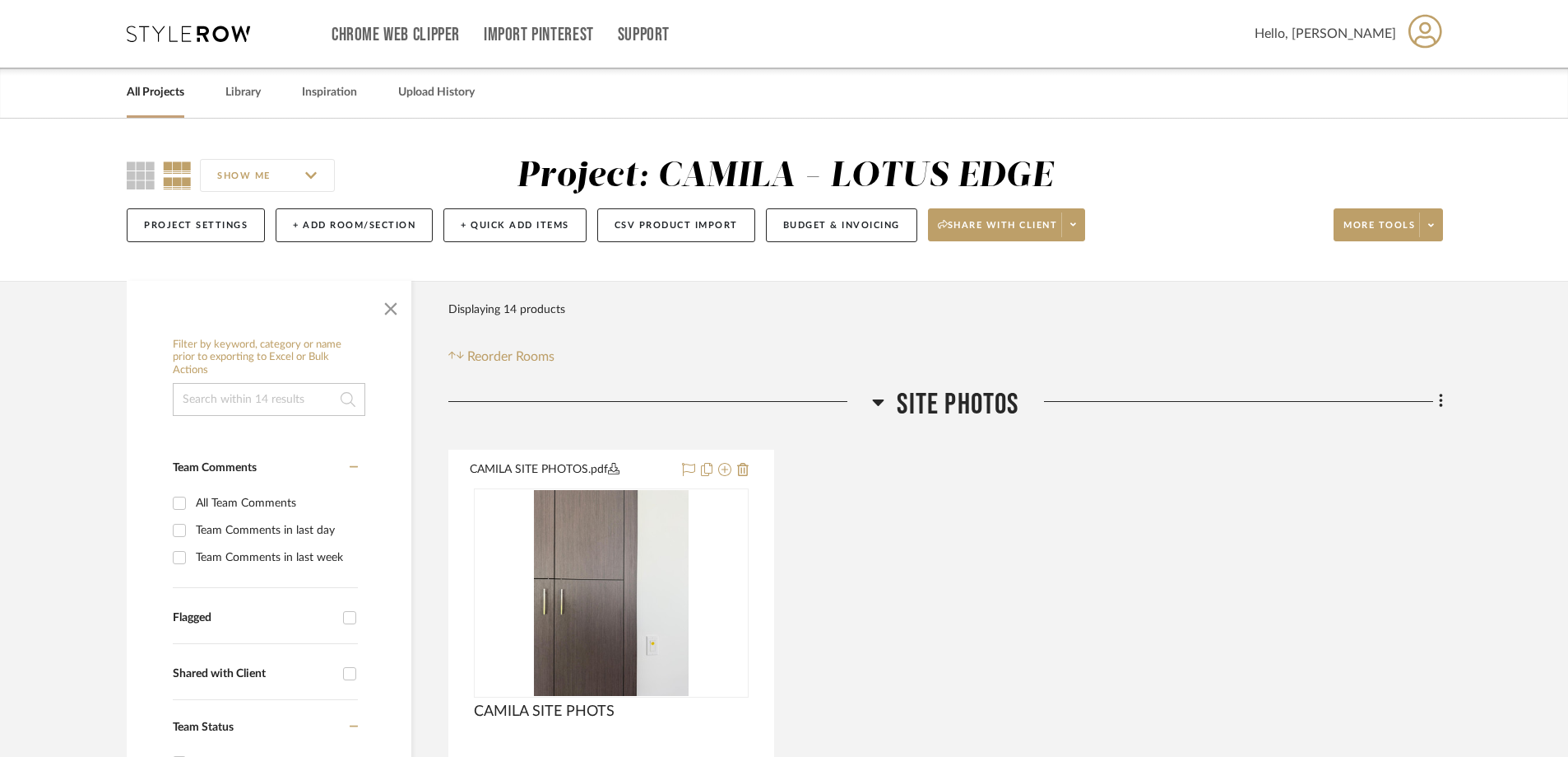
click at [167, 87] on link "All Projects" at bounding box center [155, 92] width 58 height 22
